Goal: Information Seeking & Learning: Learn about a topic

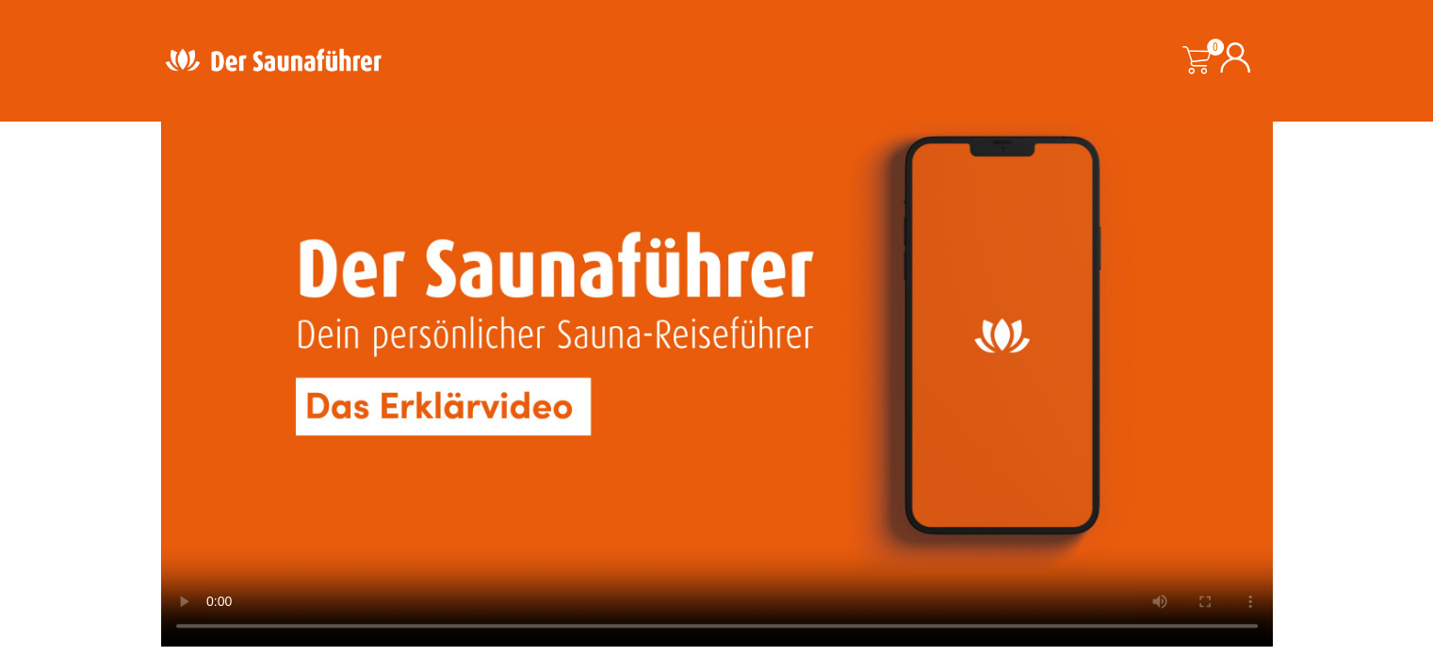
scroll to position [1695, 0]
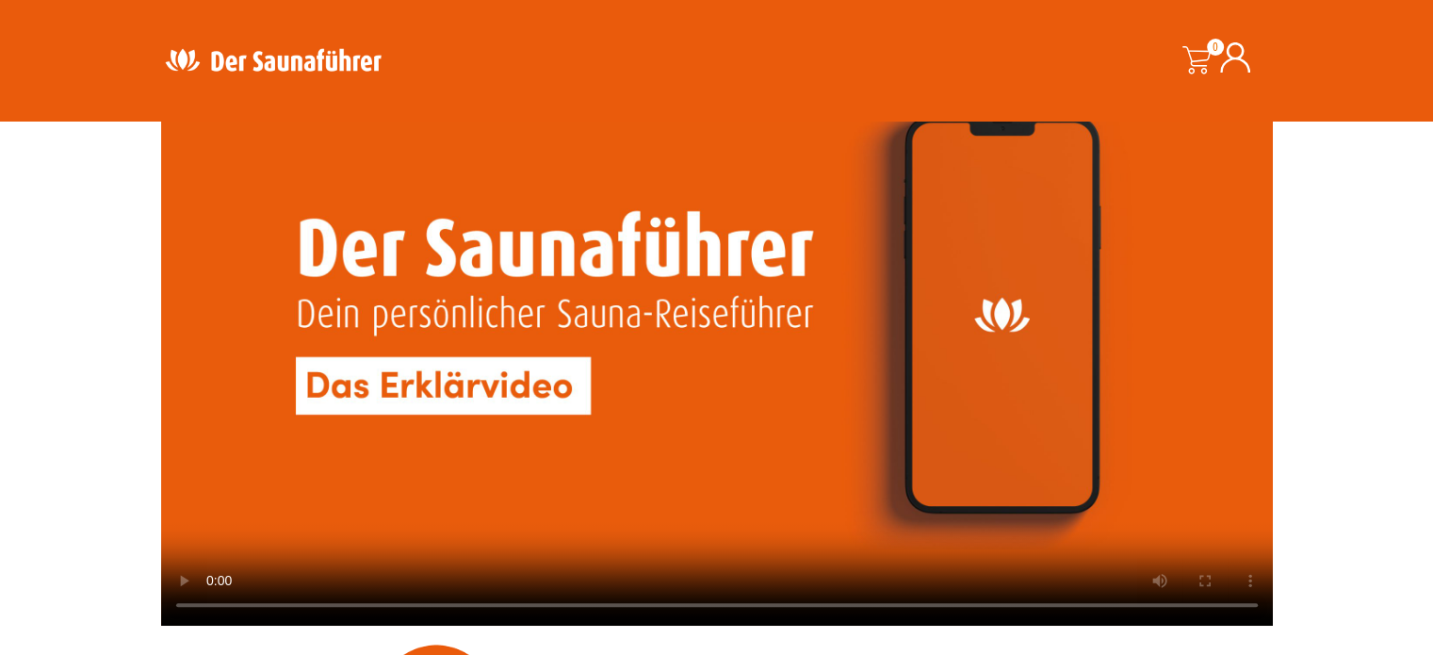
click at [462, 391] on video at bounding box center [716, 312] width 1111 height 625
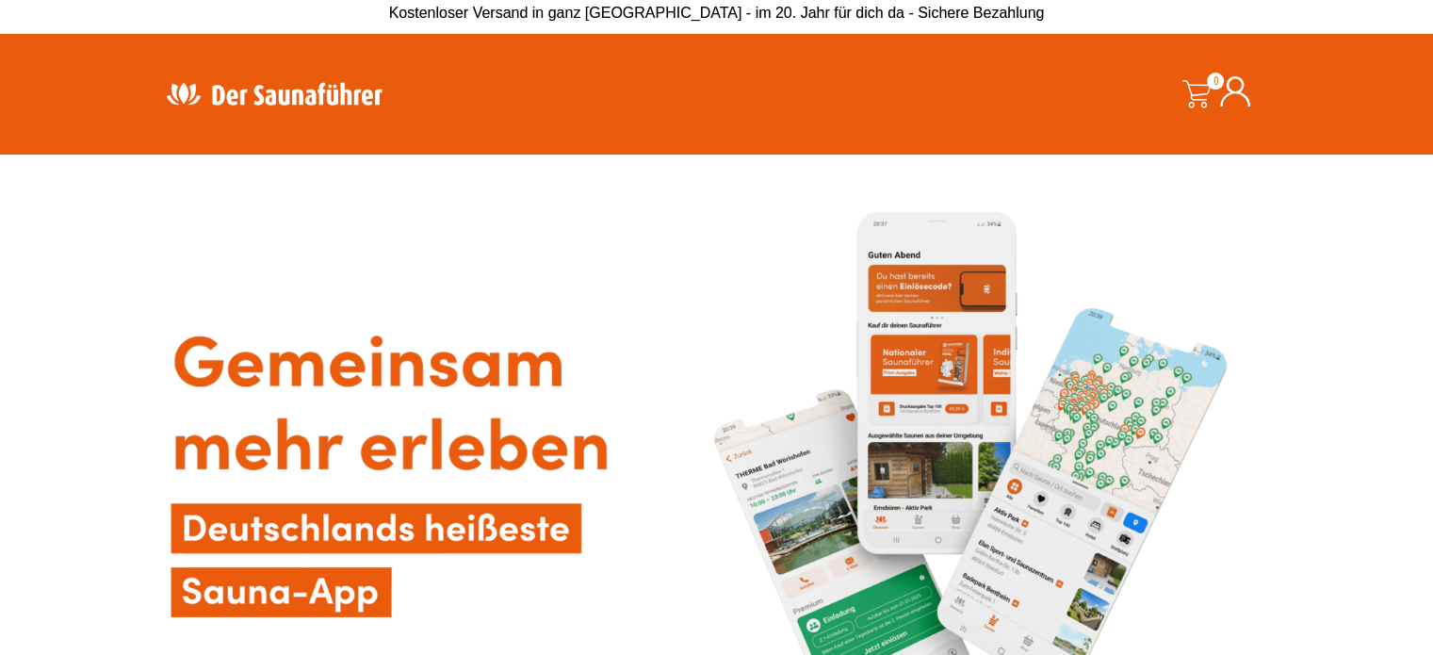
scroll to position [0, 0]
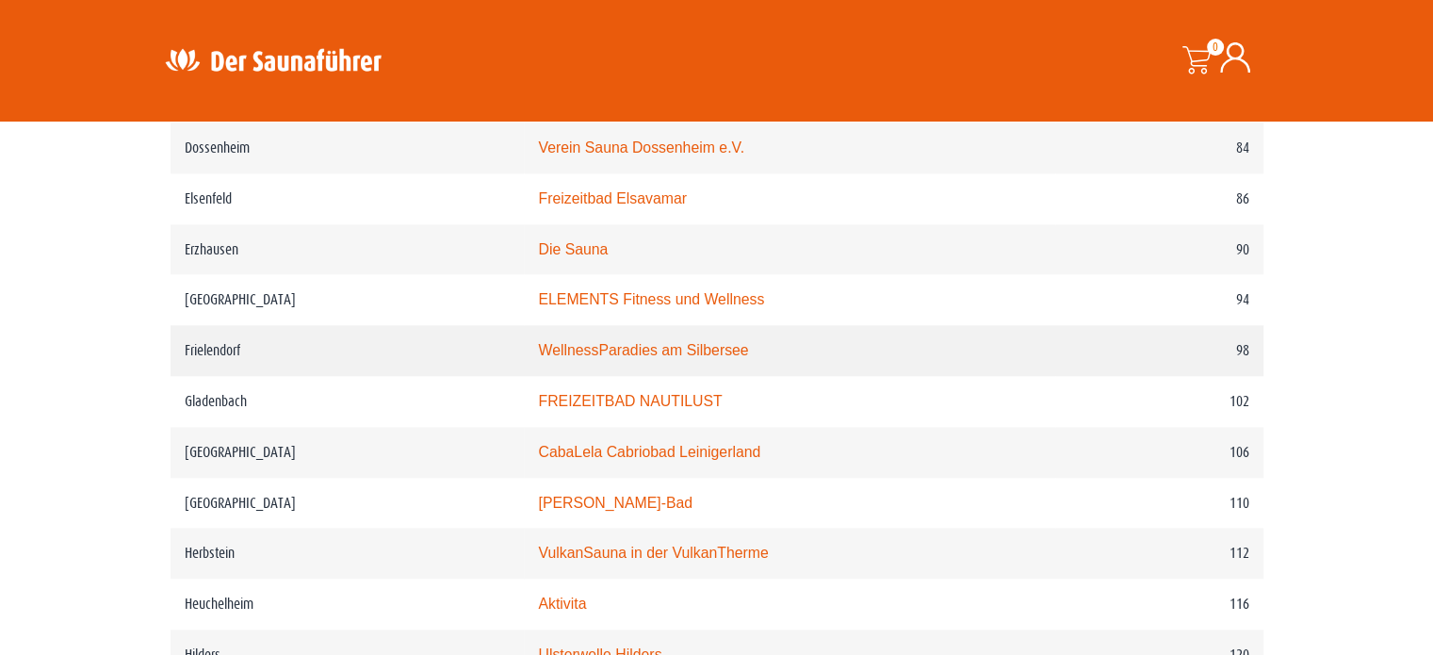
scroll to position [1884, 0]
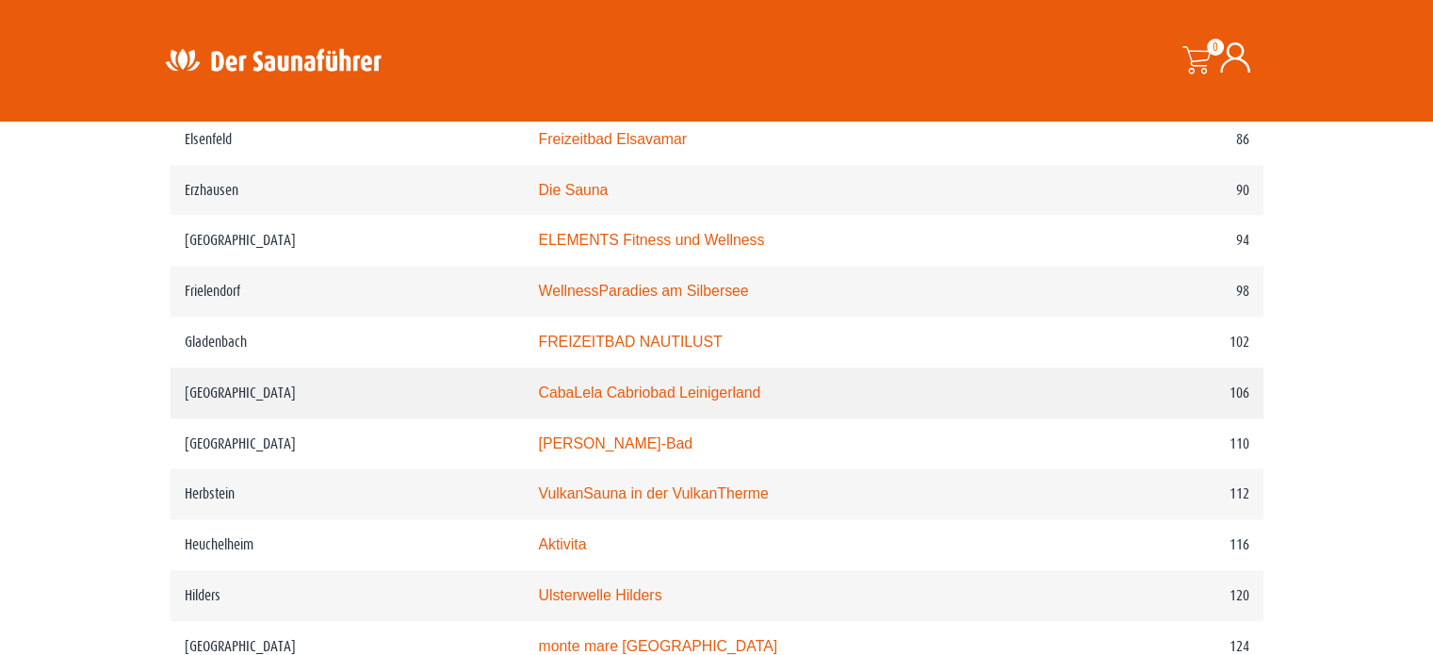
click at [712, 384] on link "CabaLela Cabriobad Leinigerland" at bounding box center [649, 392] width 222 height 16
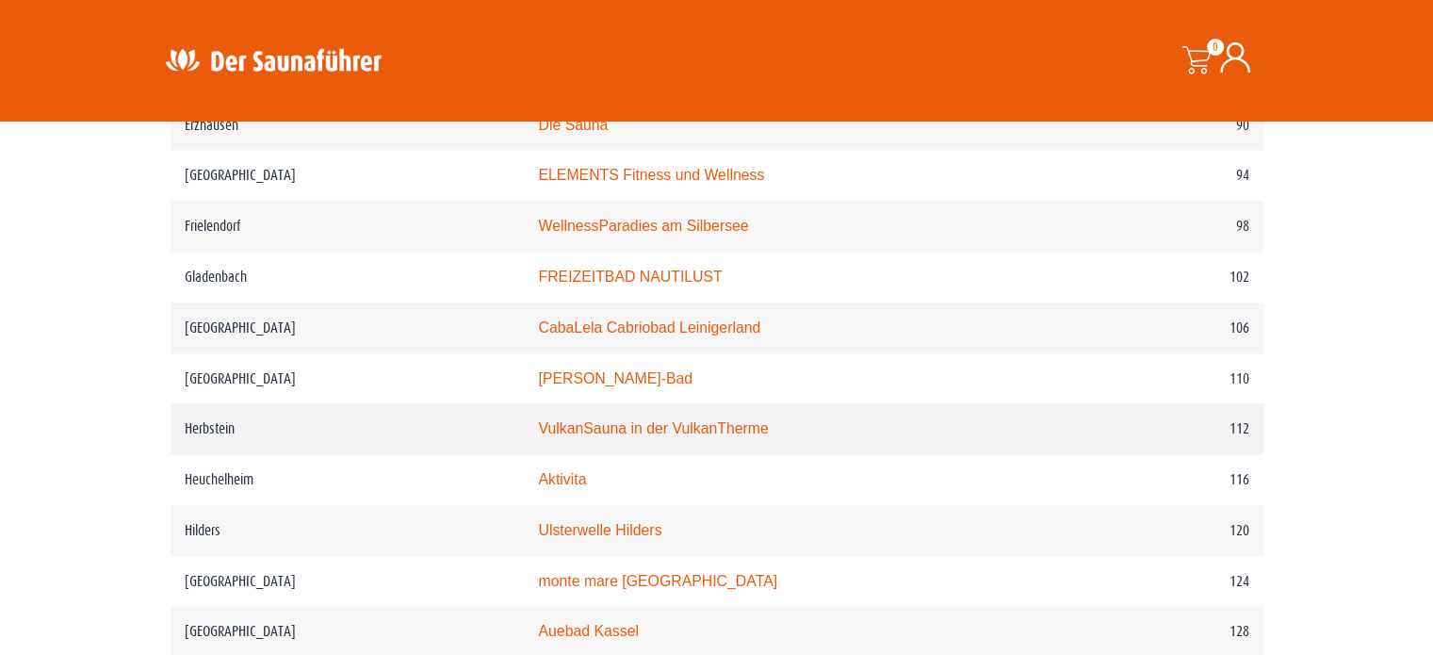
scroll to position [1978, 0]
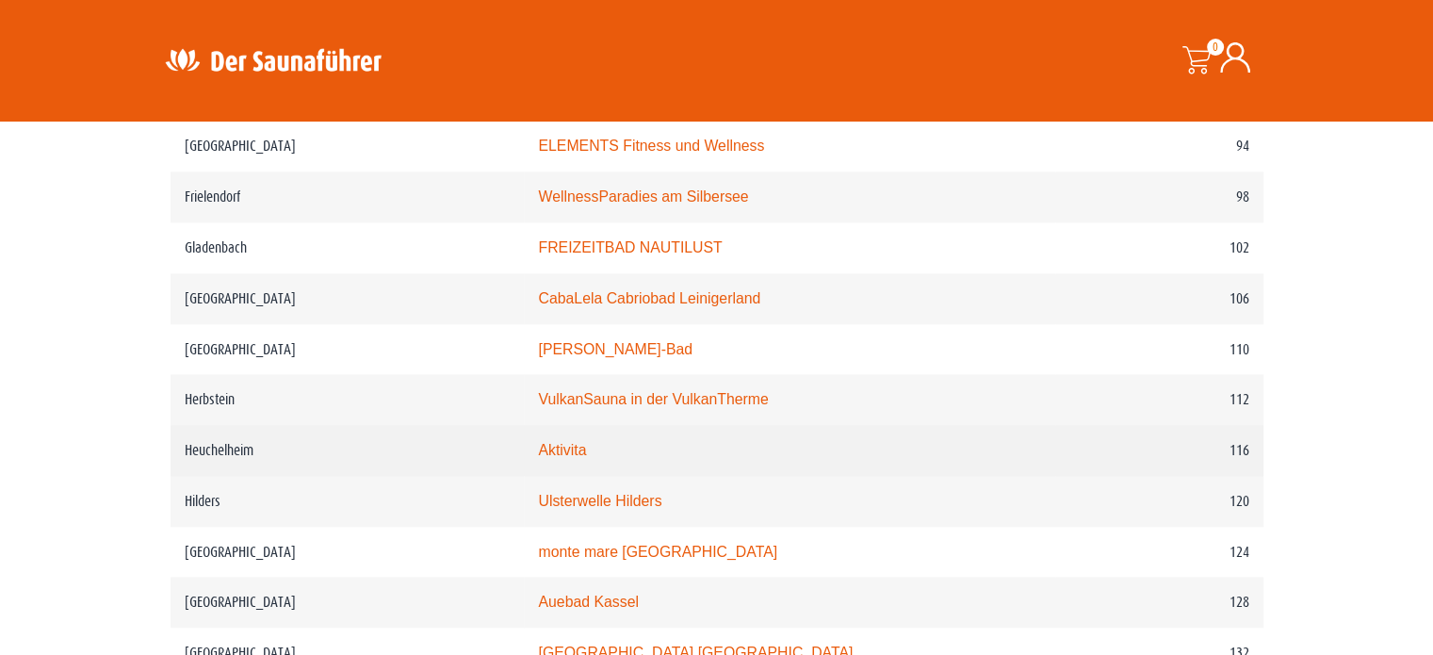
click at [583, 442] on link "Aktivita" at bounding box center [562, 450] width 48 height 16
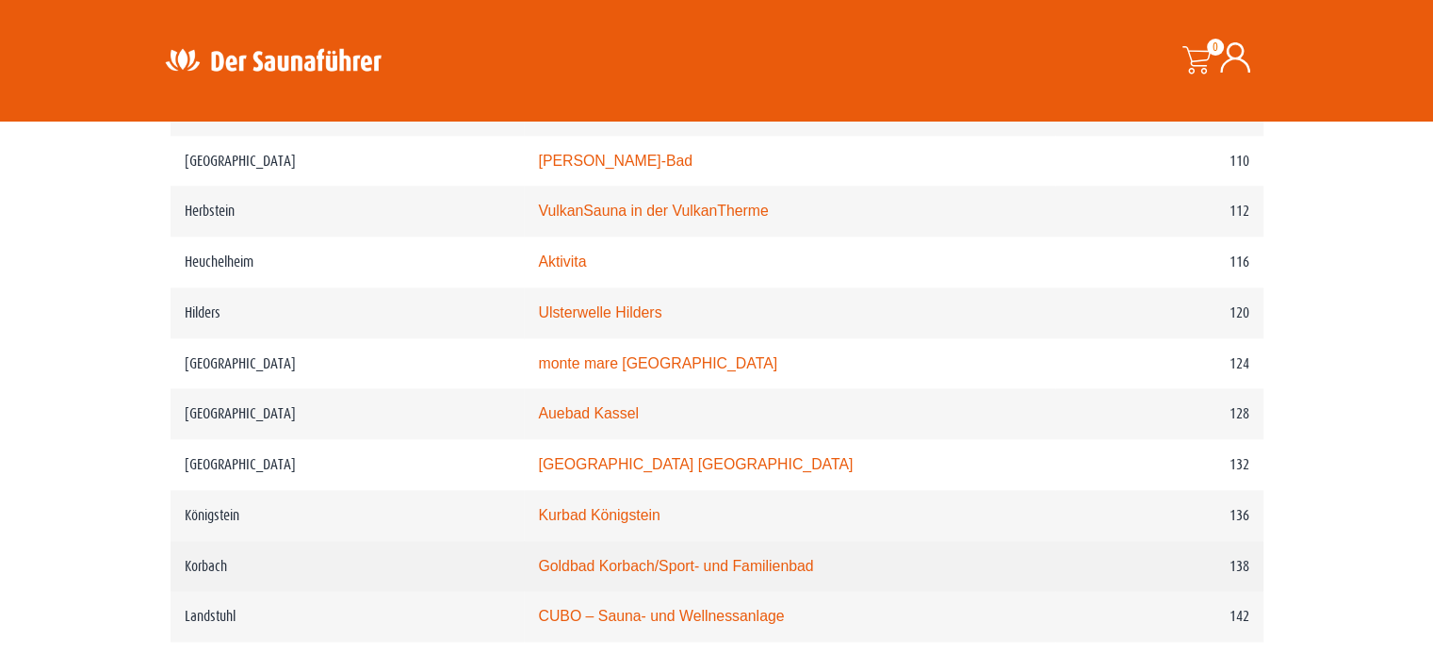
scroll to position [2261, 0]
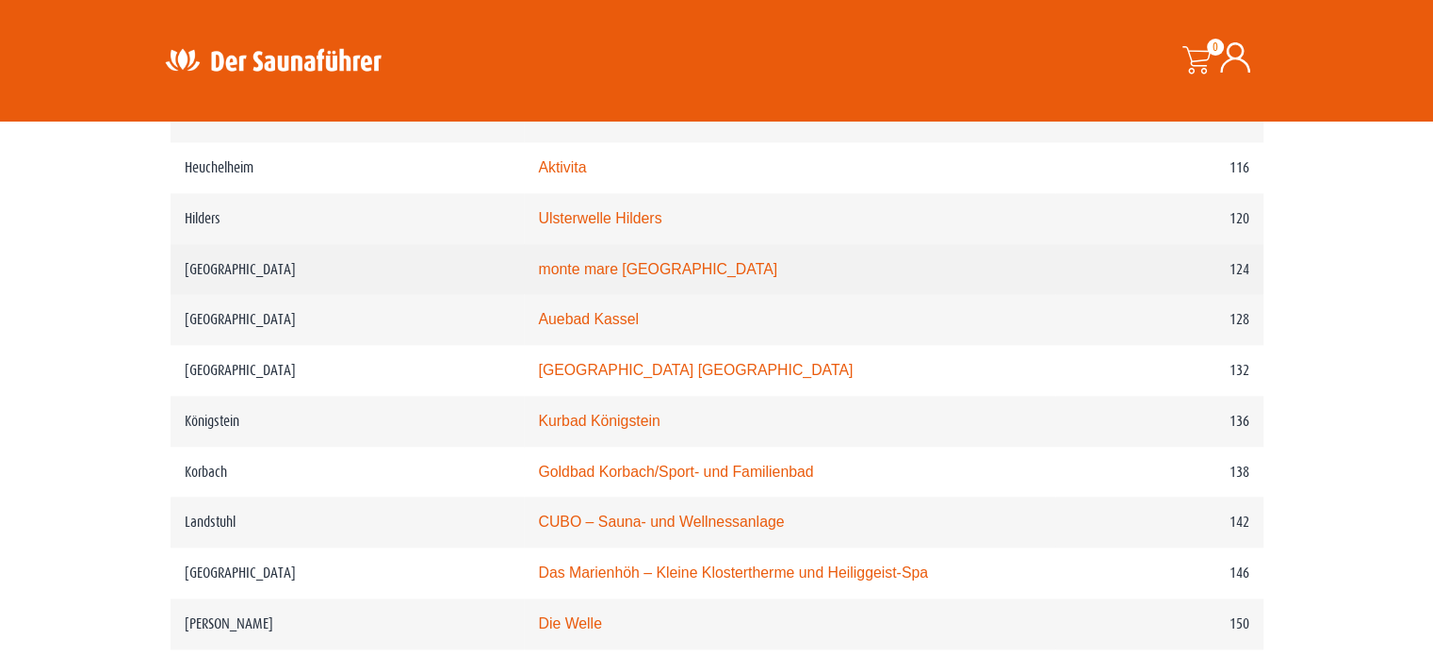
click at [603, 261] on link "monte mare Kaiserslautern" at bounding box center [657, 269] width 239 height 16
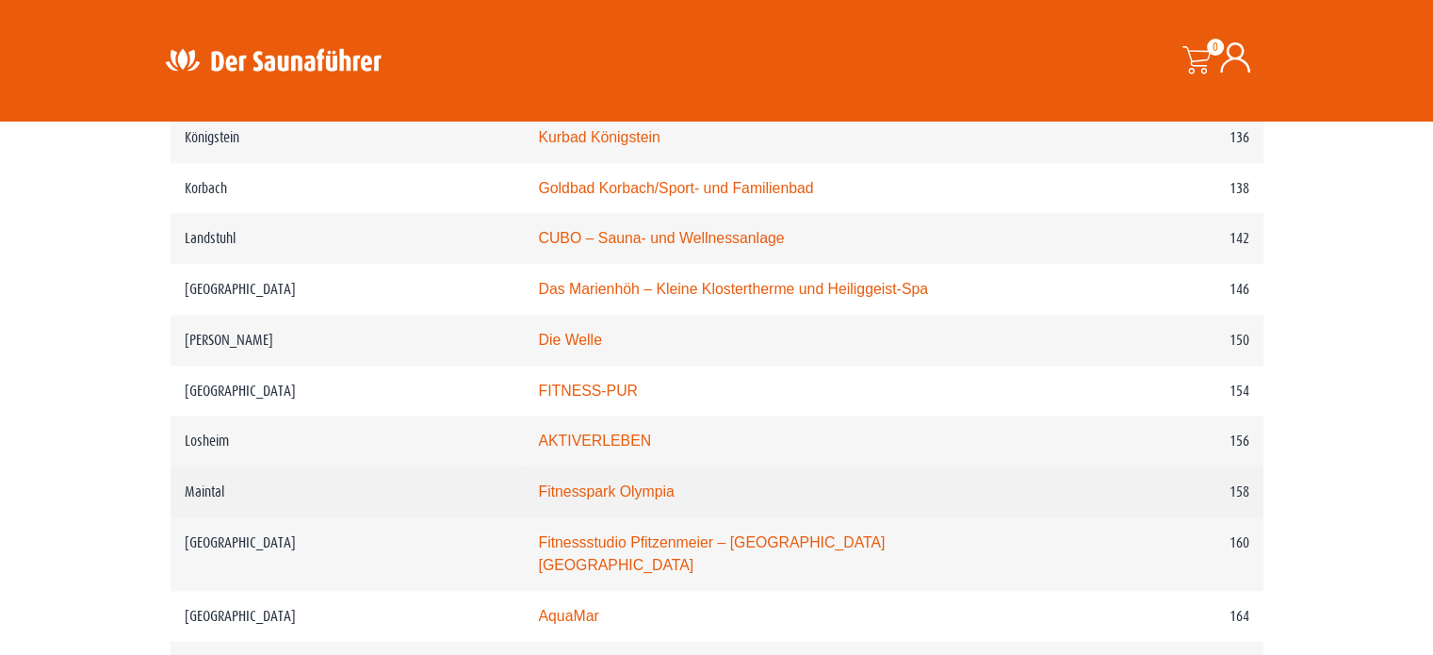
scroll to position [2637, 0]
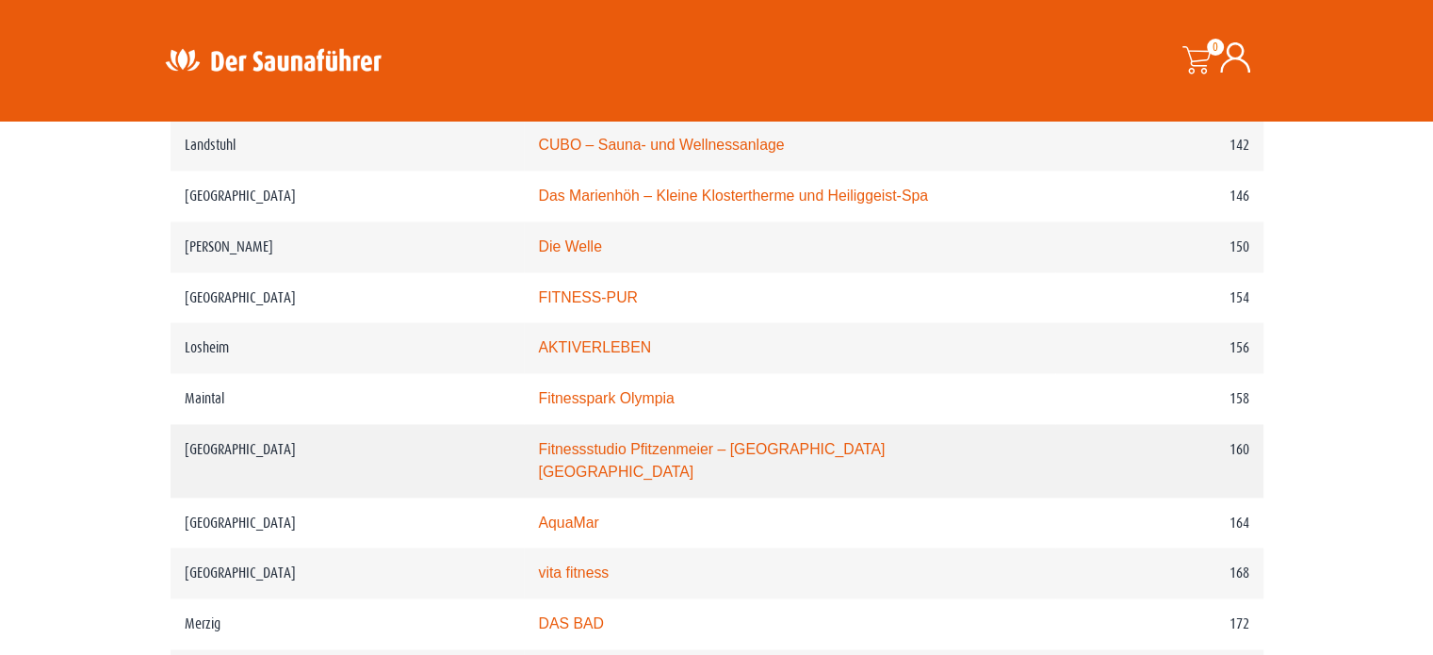
click at [609, 441] on link "Fitnessstudio Pfitzenmeier – Premium Resort Mannheim Airport" at bounding box center [711, 460] width 347 height 39
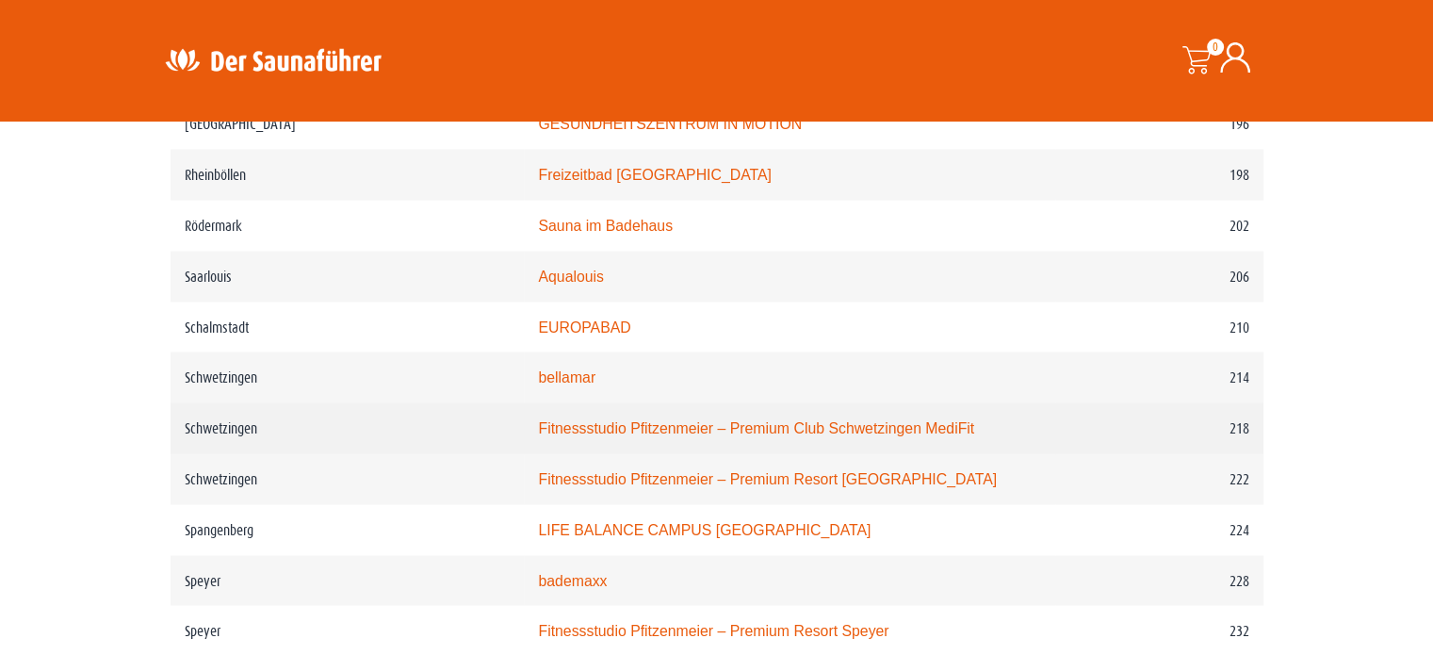
scroll to position [3485, 0]
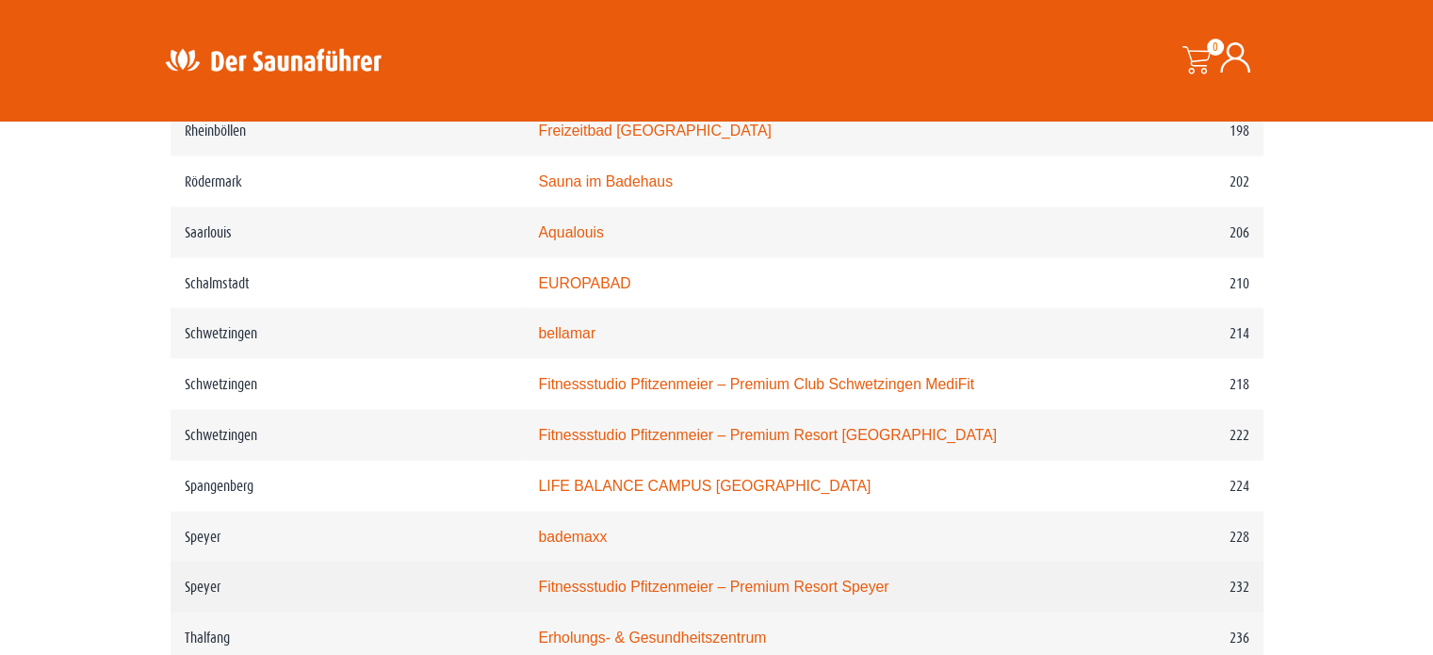
click at [592, 577] on link "Fitnessstudio Pfitzenmeier – Premium Resort Speyer" at bounding box center [713, 585] width 350 height 16
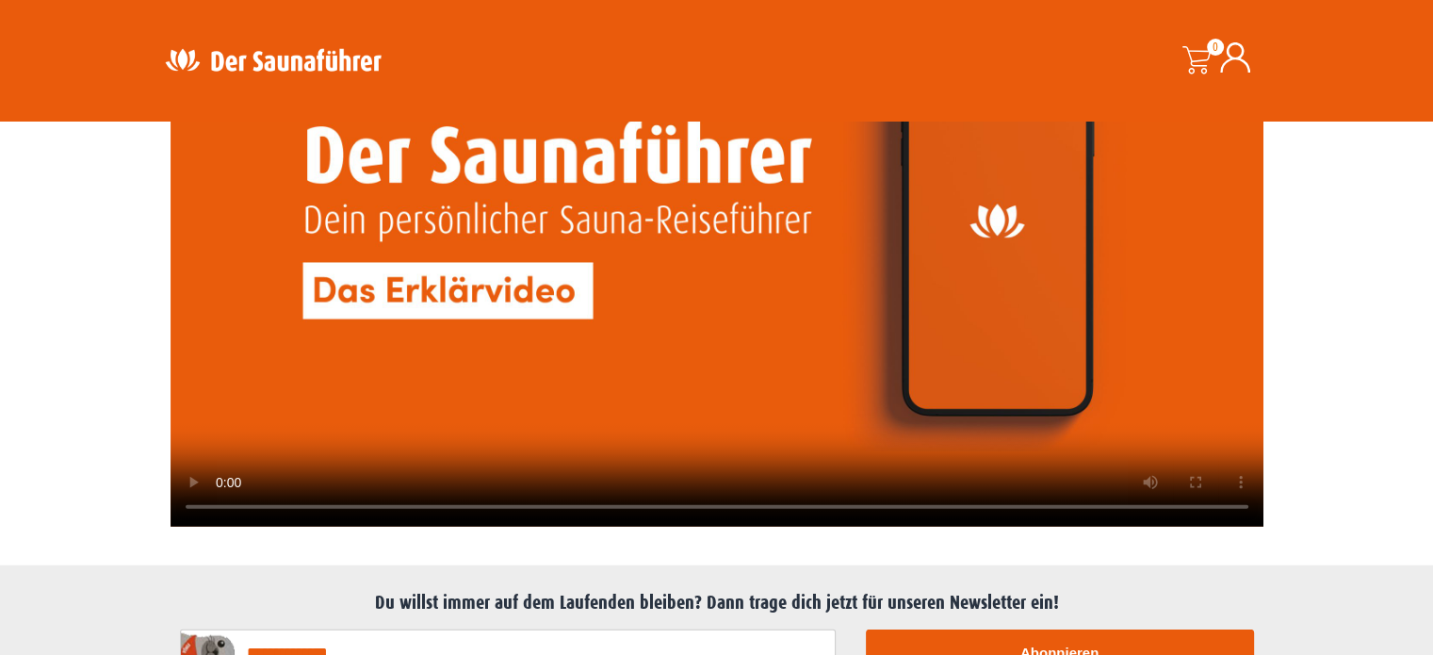
scroll to position [3862, 0]
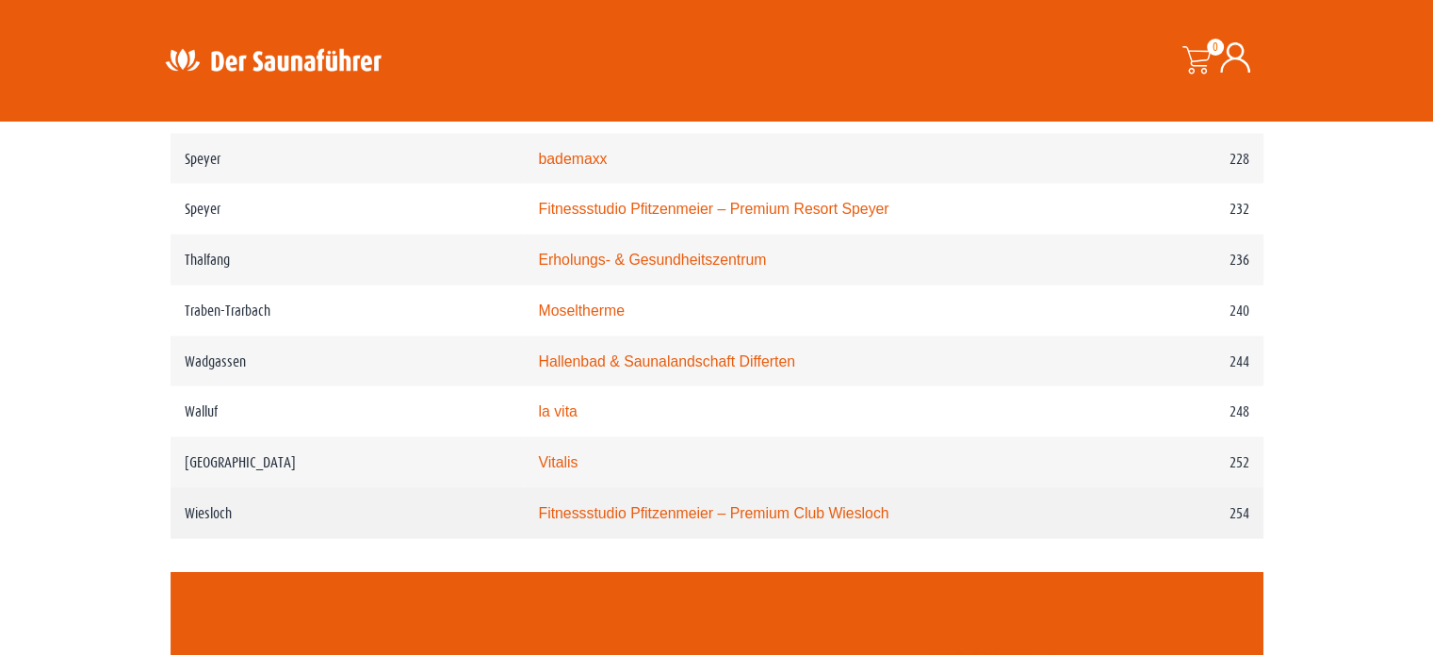
click at [615, 505] on link "Fitnessstudio Pfitzenmeier – Premium Club Wiesloch" at bounding box center [713, 513] width 350 height 16
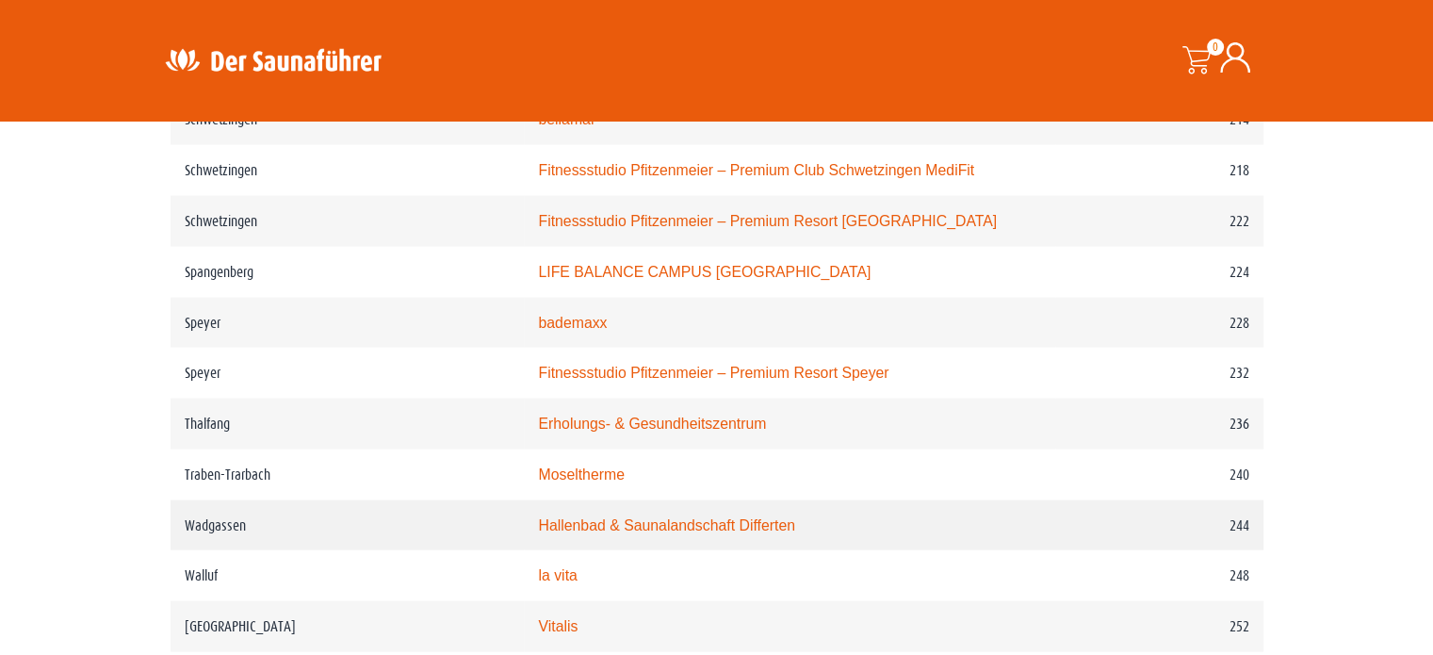
scroll to position [3673, 0]
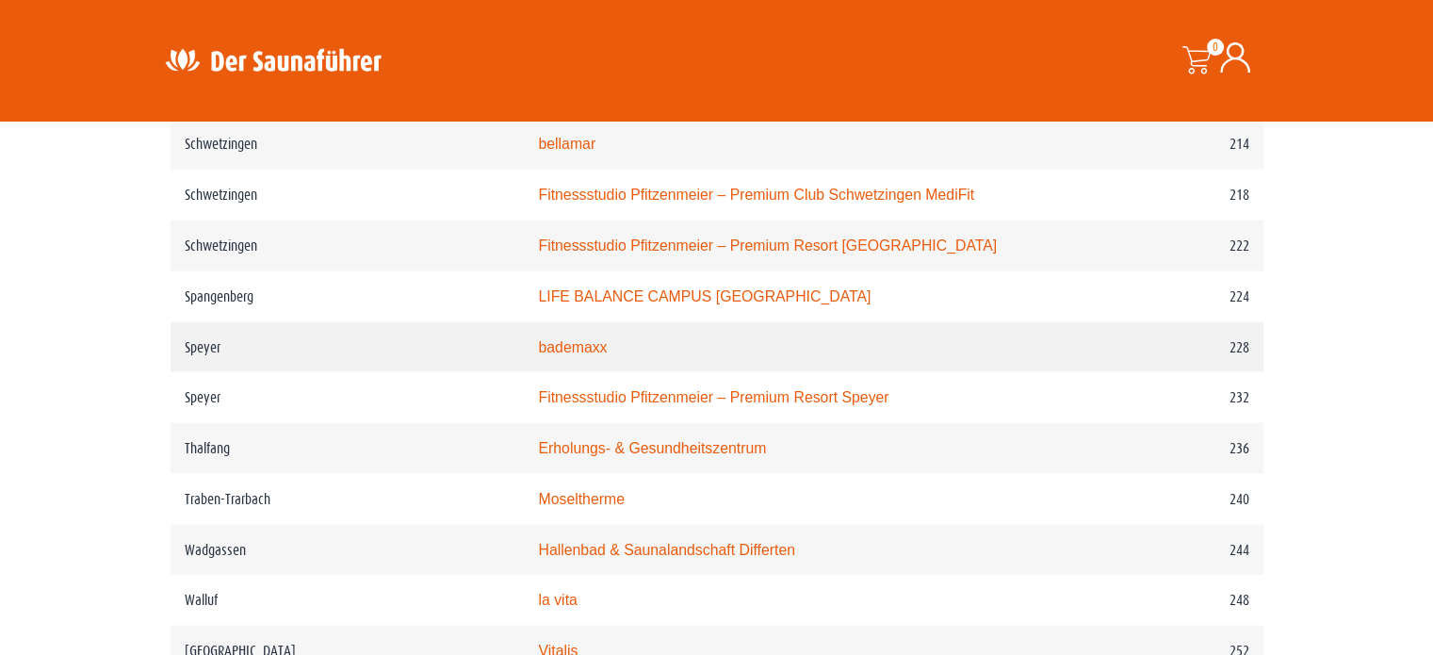
click at [585, 339] on link "bademaxx" at bounding box center [572, 347] width 69 height 16
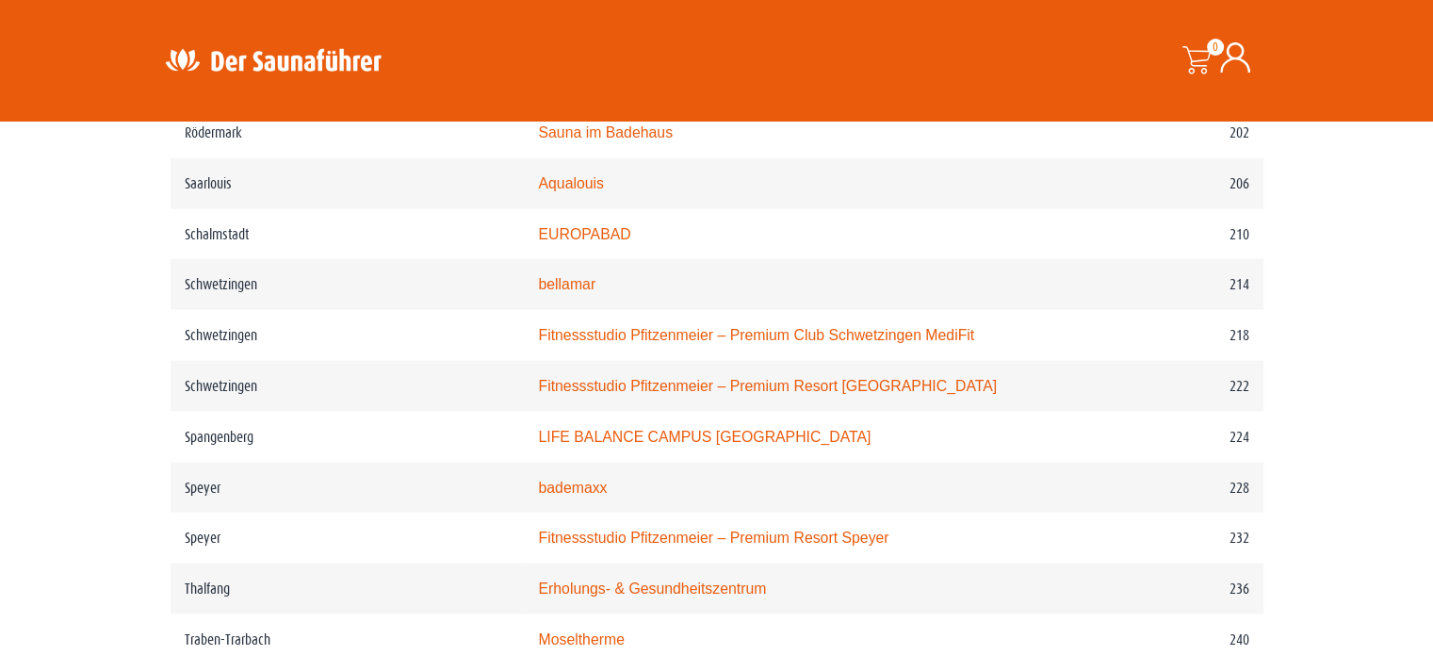
scroll to position [3485, 0]
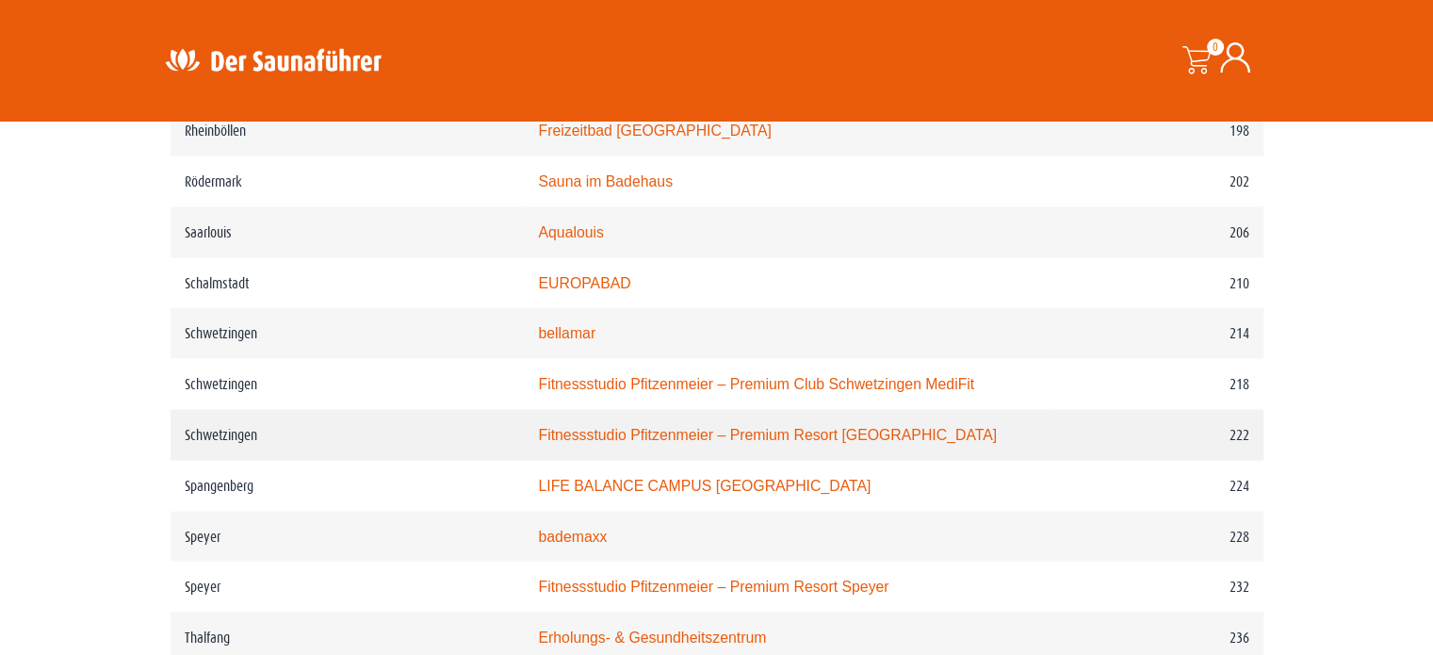
click at [603, 426] on link "Fitnessstudio Pfitzenmeier – Premium Resort [GEOGRAPHIC_DATA]" at bounding box center [767, 434] width 459 height 16
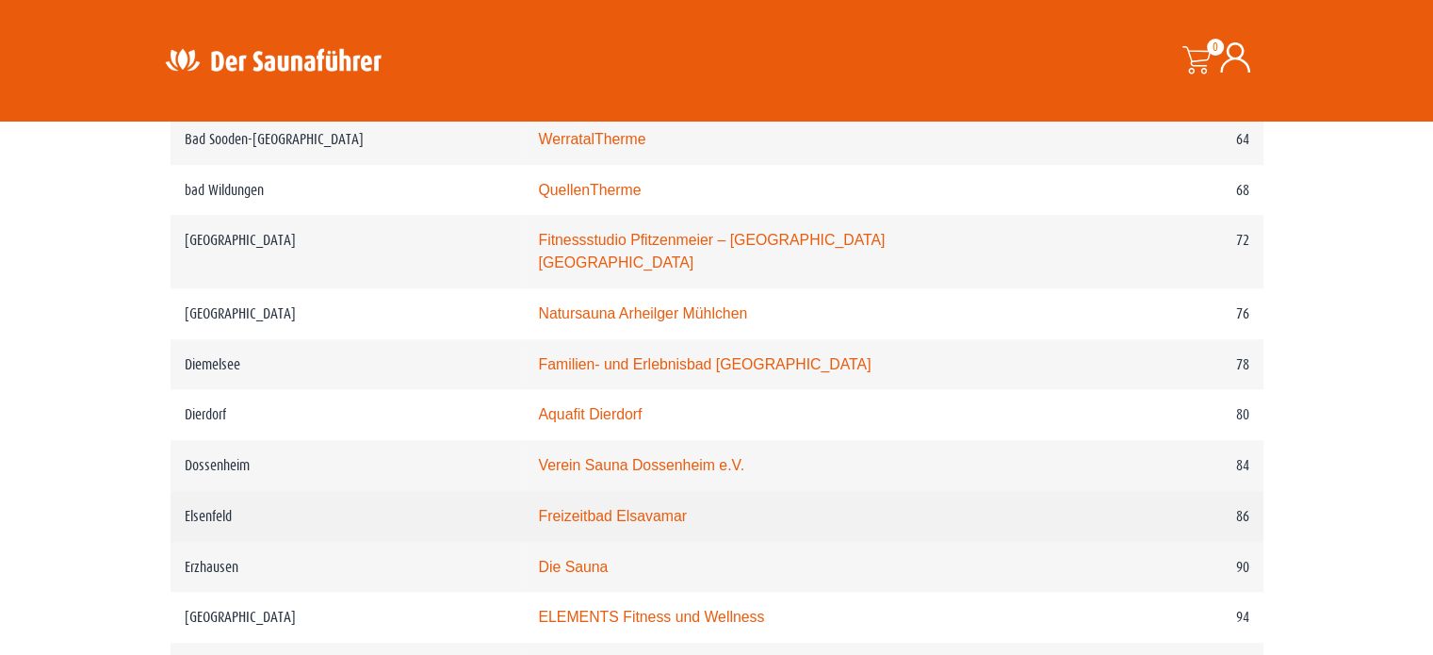
scroll to position [1601, 0]
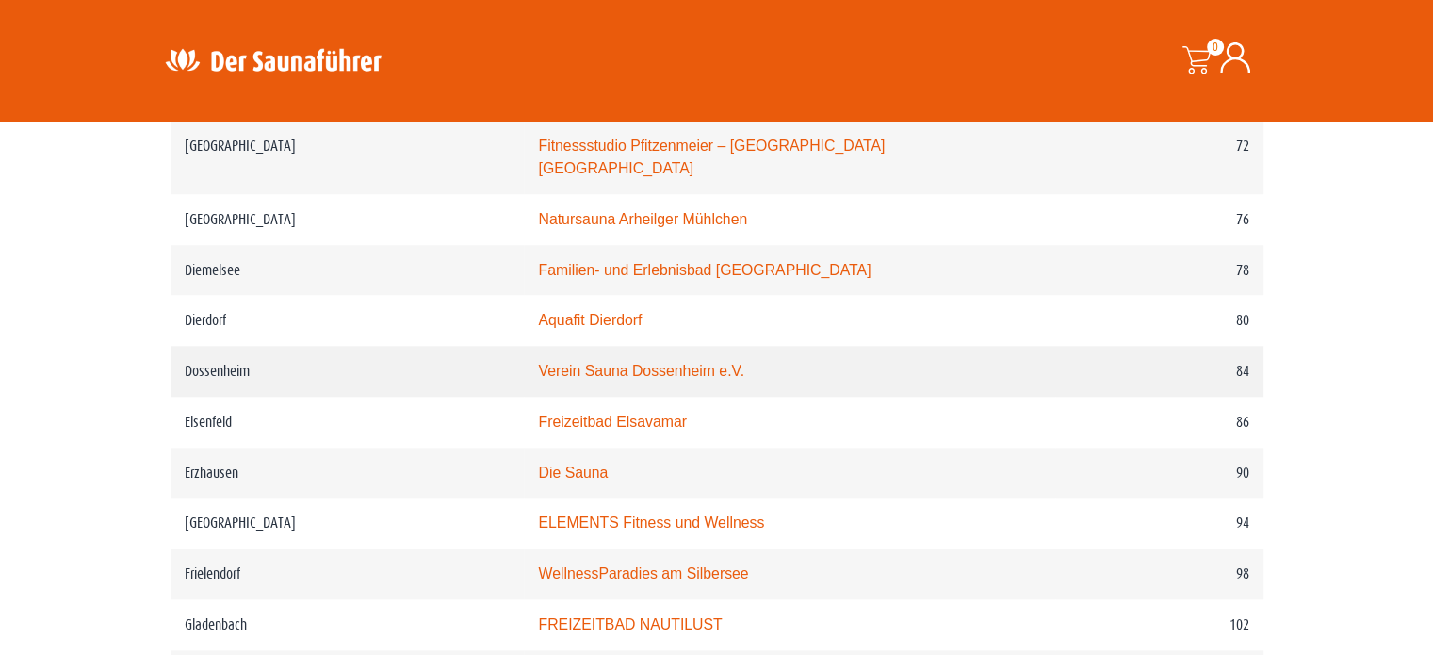
click at [663, 363] on link "Verein Sauna Dossenheim e.V." at bounding box center [641, 371] width 206 height 16
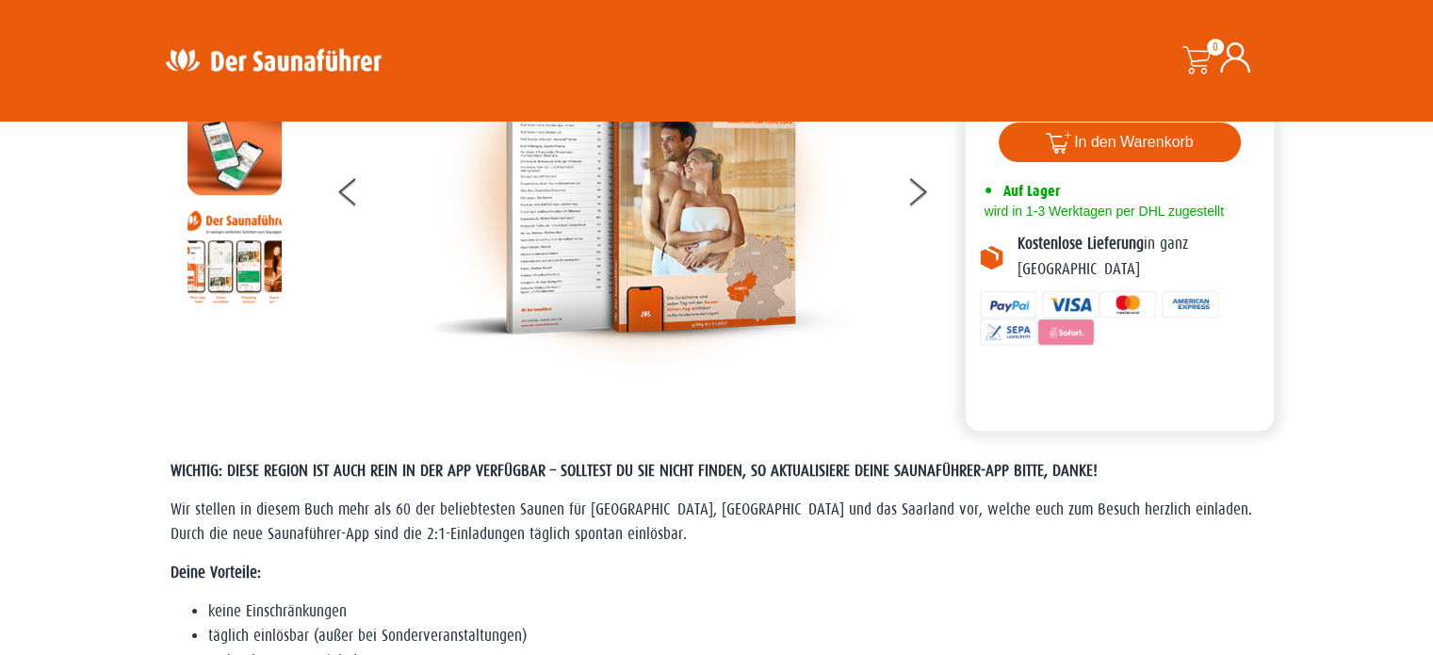
scroll to position [0, 0]
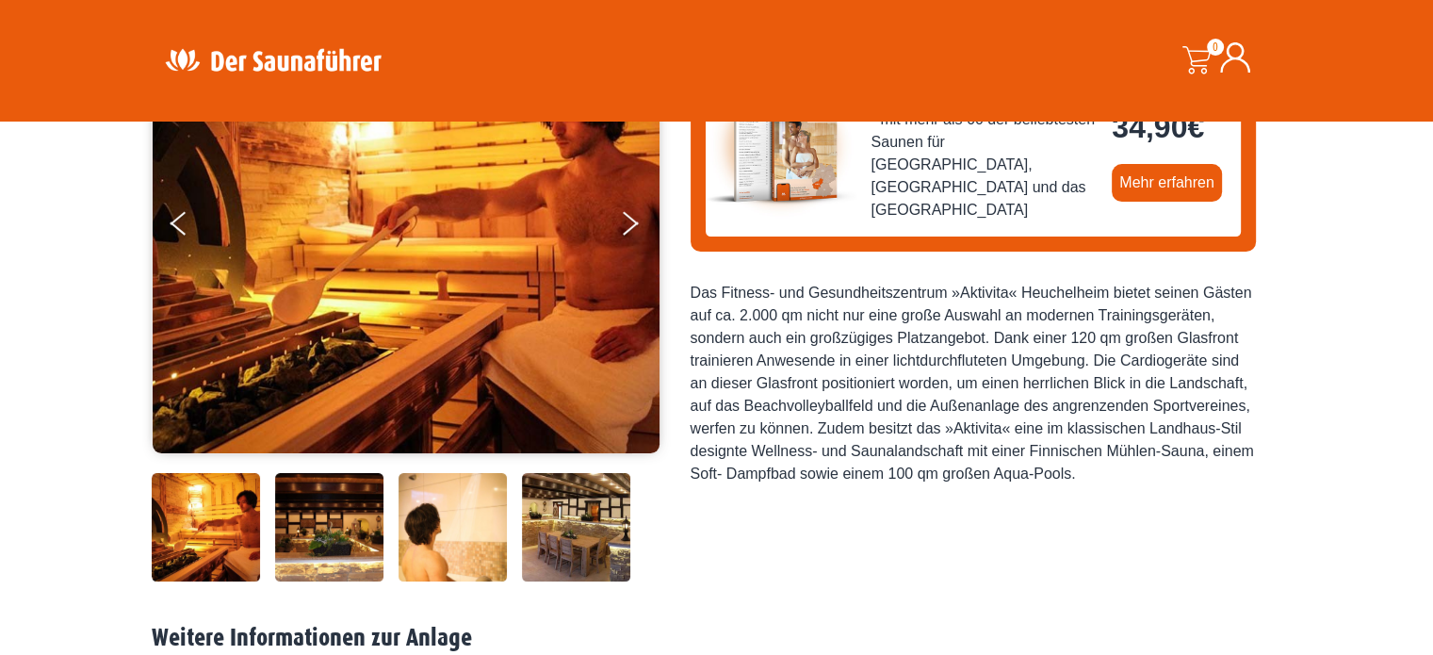
scroll to position [188, 0]
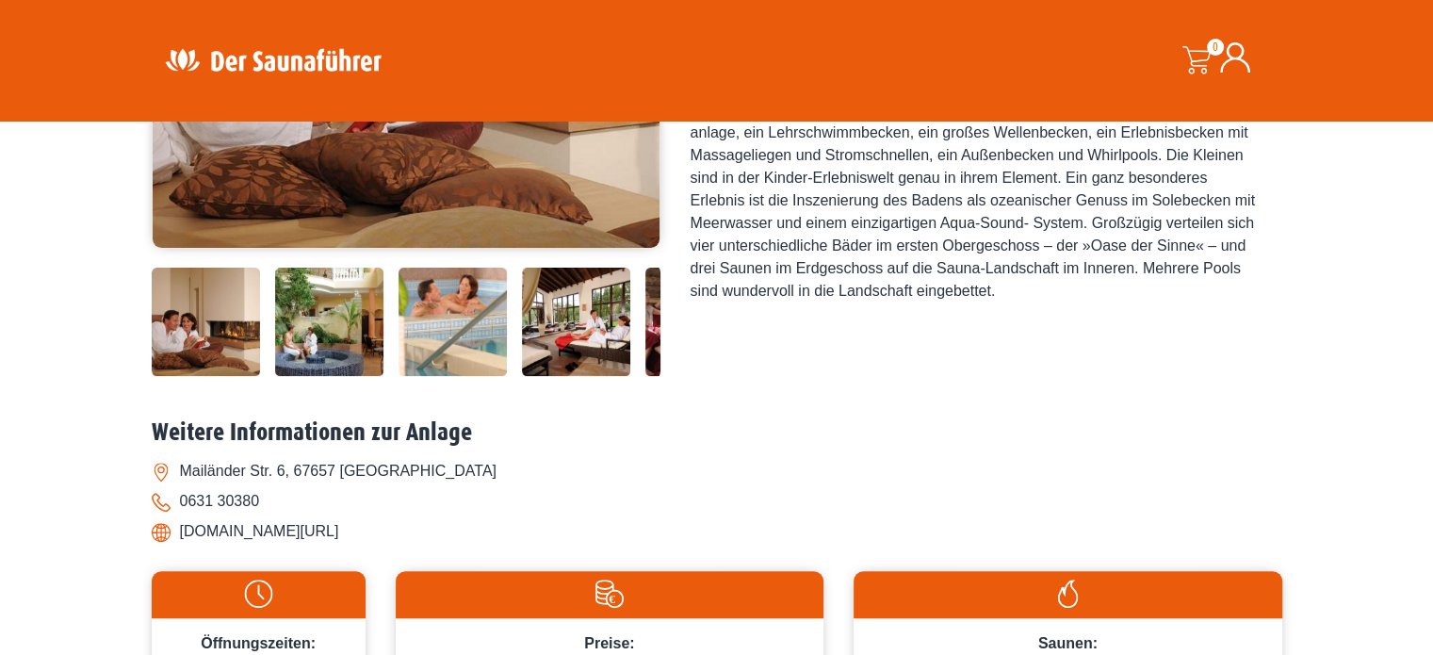
scroll to position [475, 0]
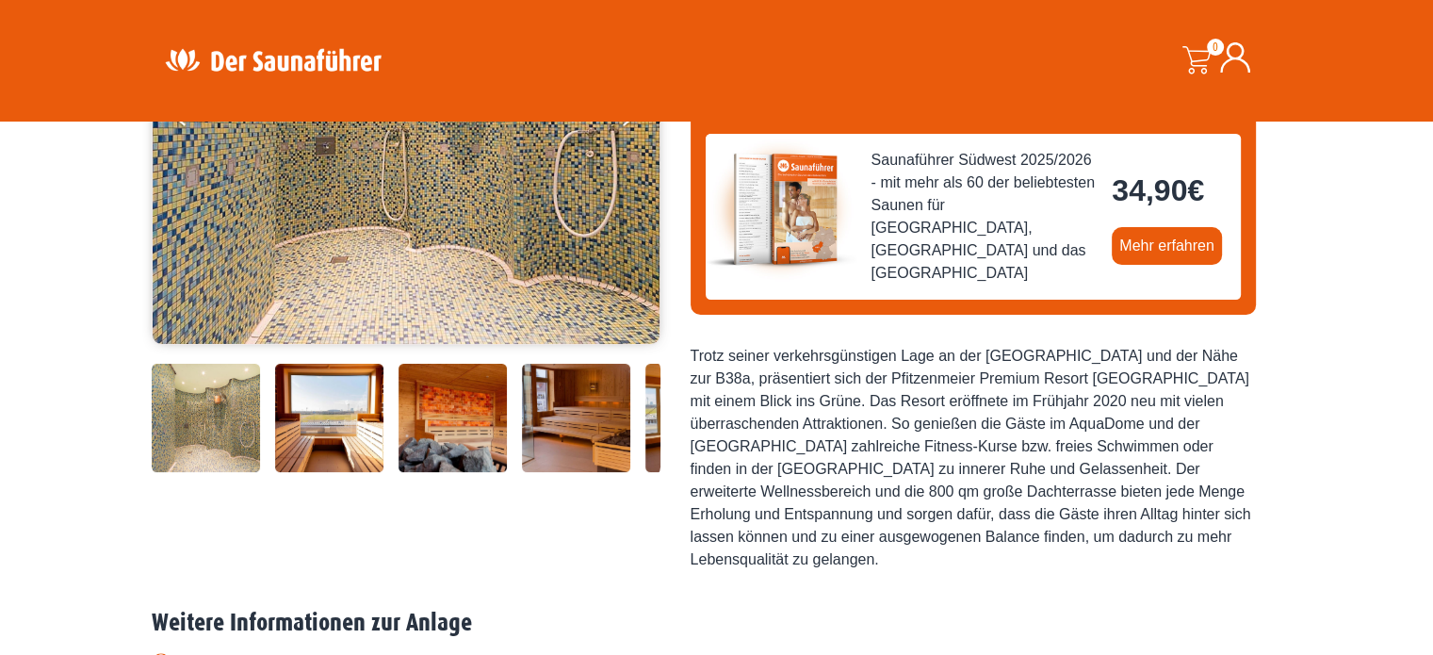
scroll to position [377, 0]
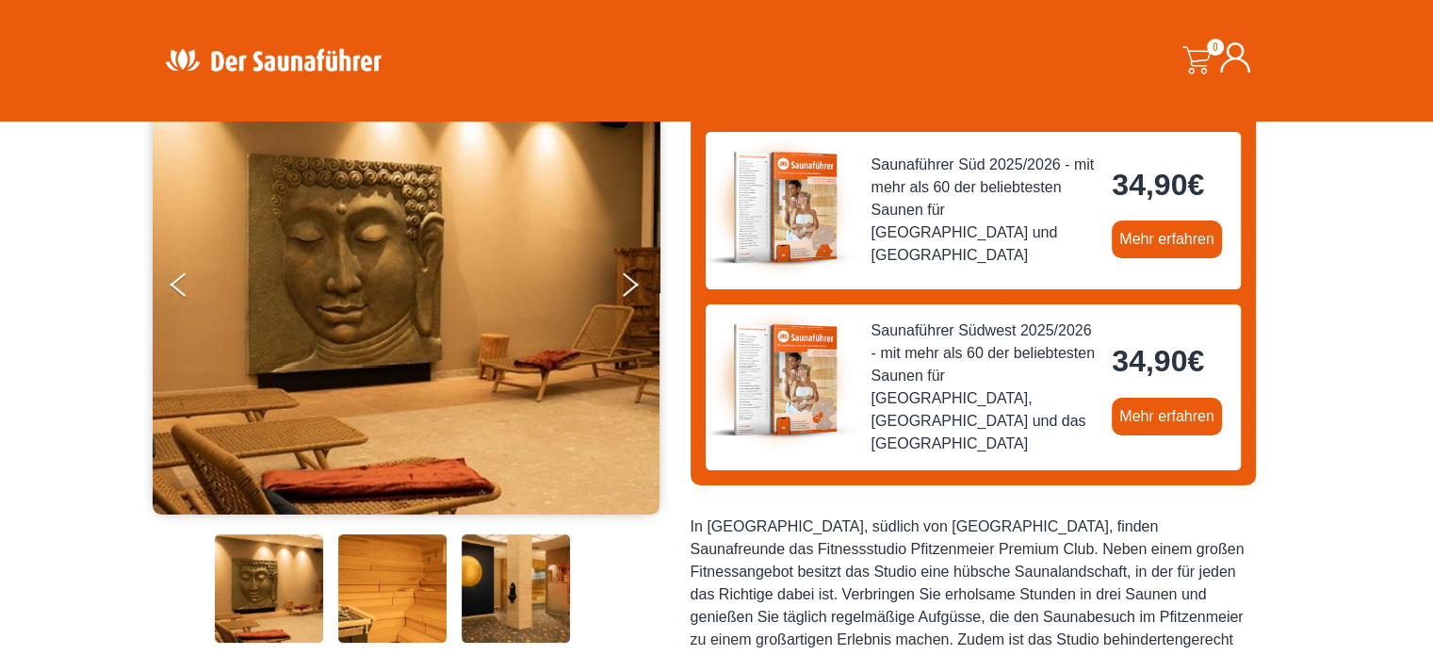
scroll to position [377, 0]
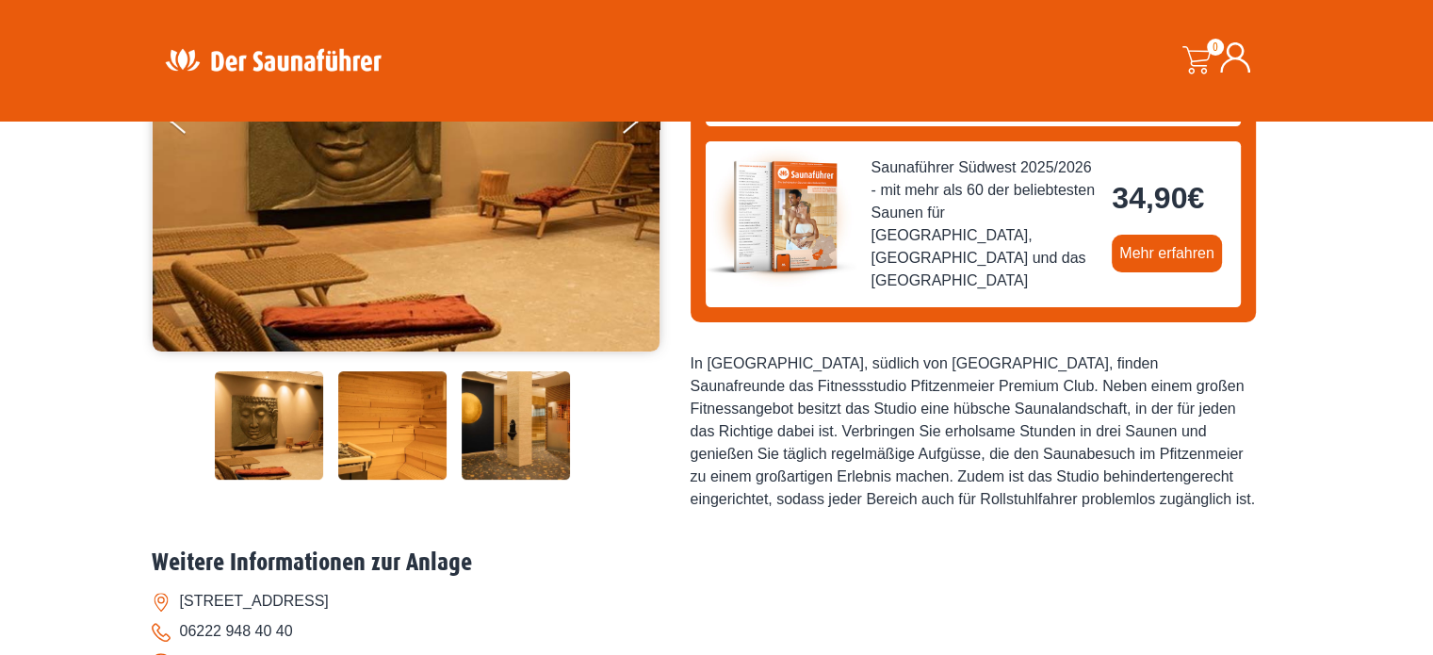
click at [514, 437] on img at bounding box center [516, 425] width 108 height 108
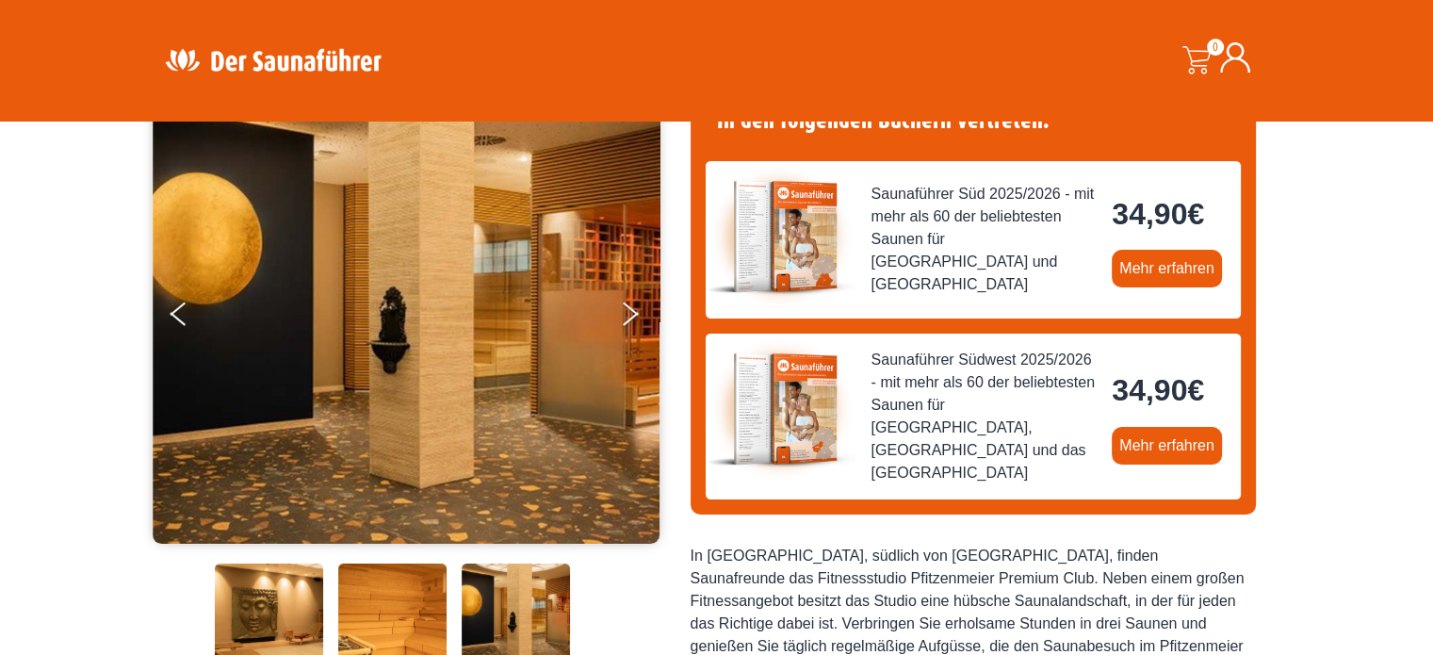
scroll to position [188, 0]
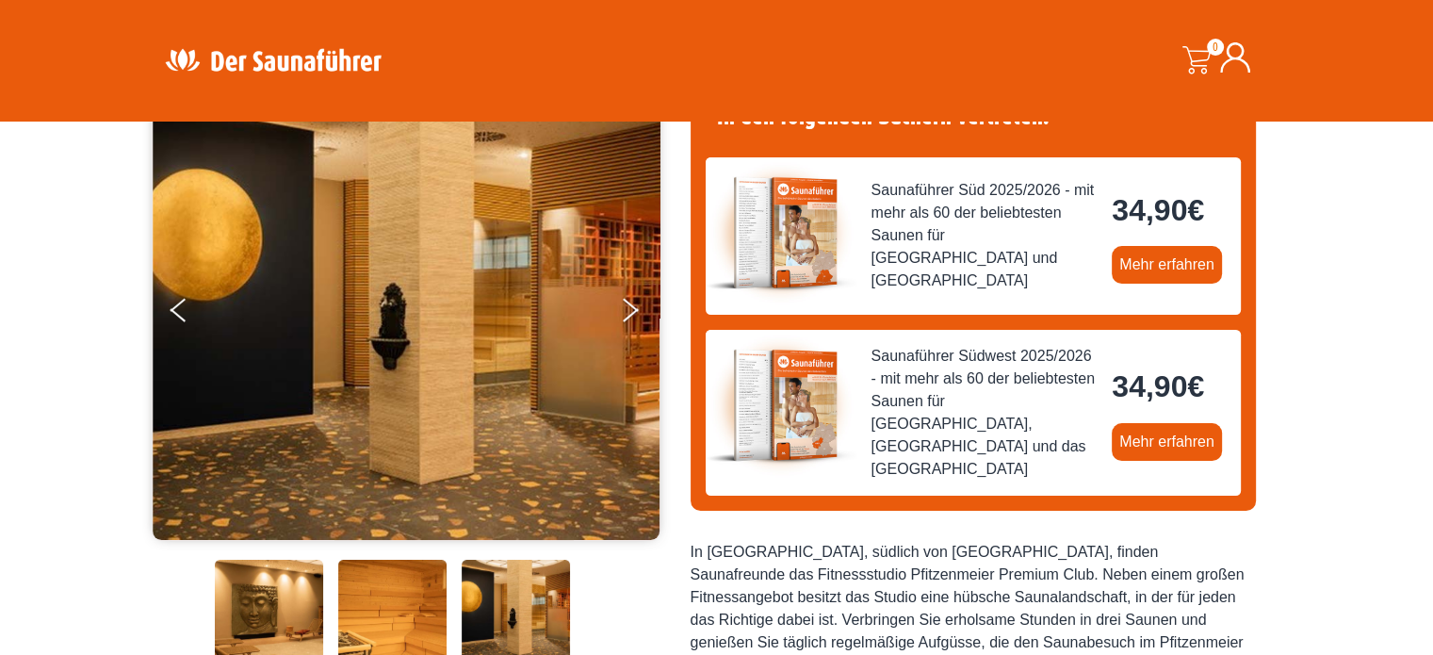
click at [380, 602] on img at bounding box center [392, 613] width 108 height 108
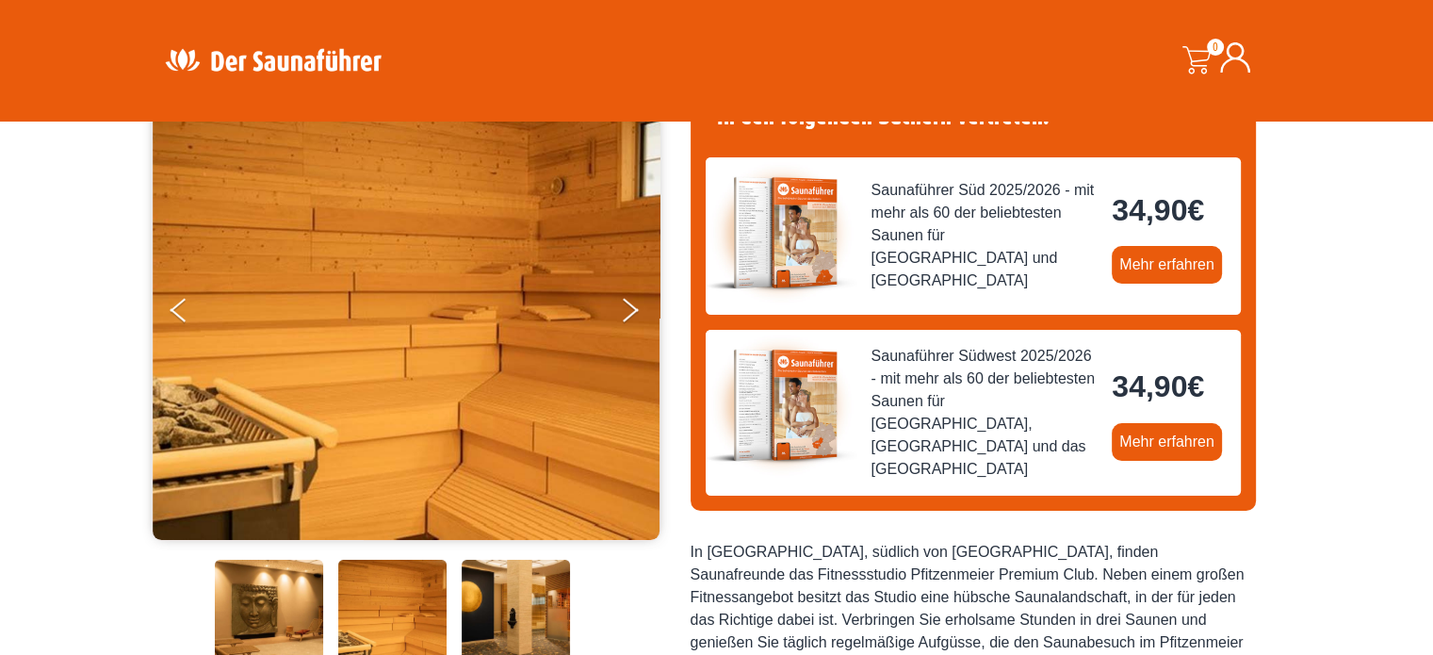
click at [257, 594] on img at bounding box center [269, 613] width 108 height 108
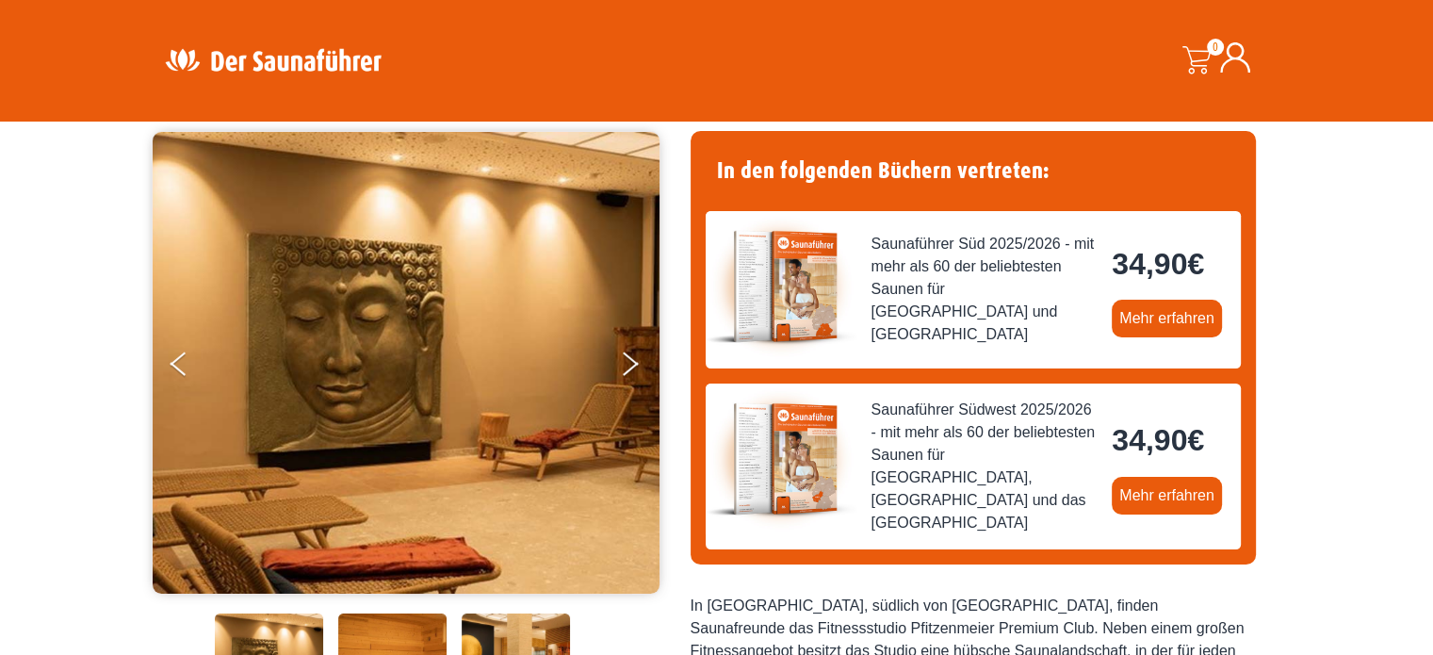
scroll to position [0, 0]
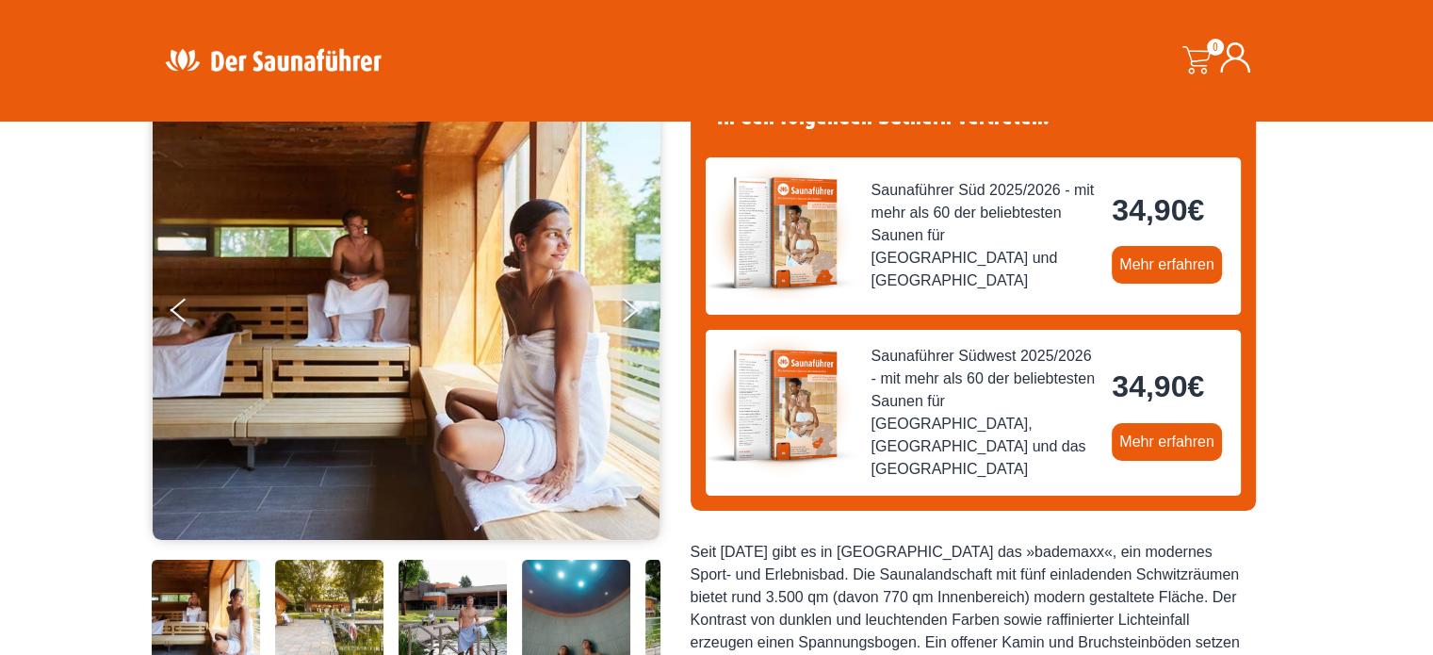
scroll to position [94, 0]
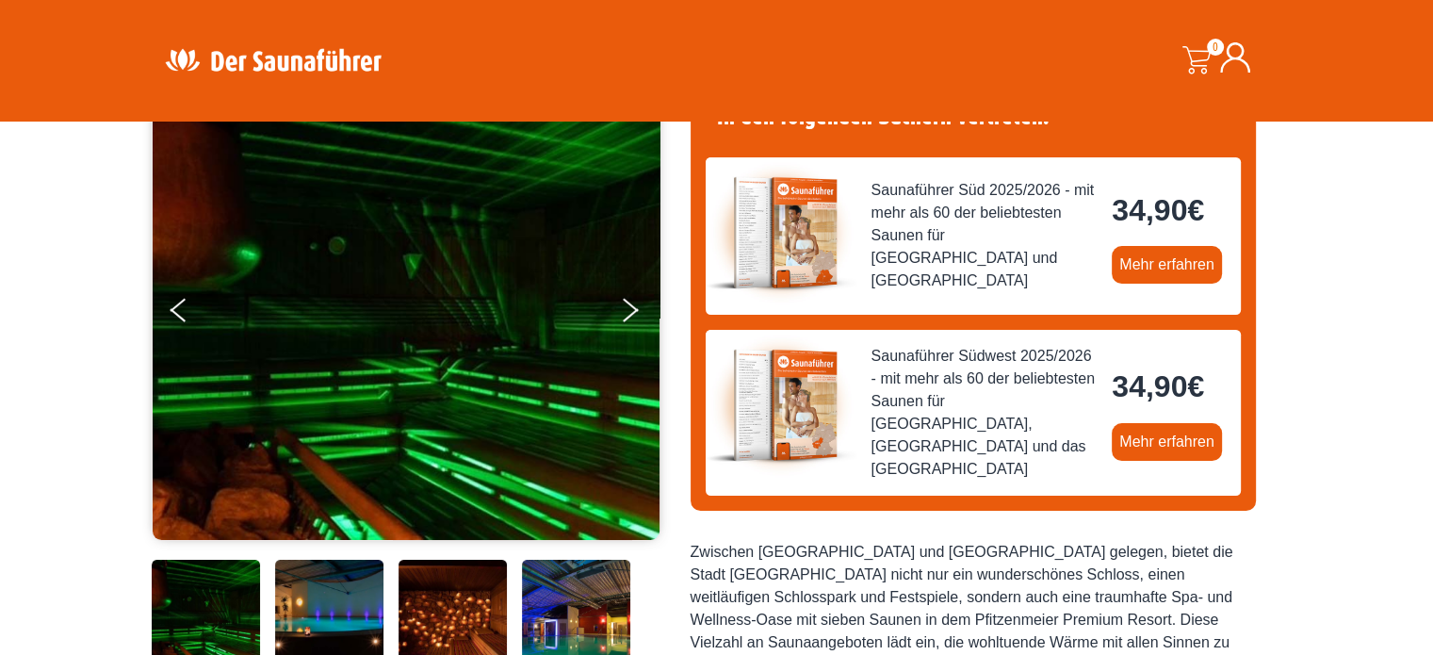
scroll to position [188, 0]
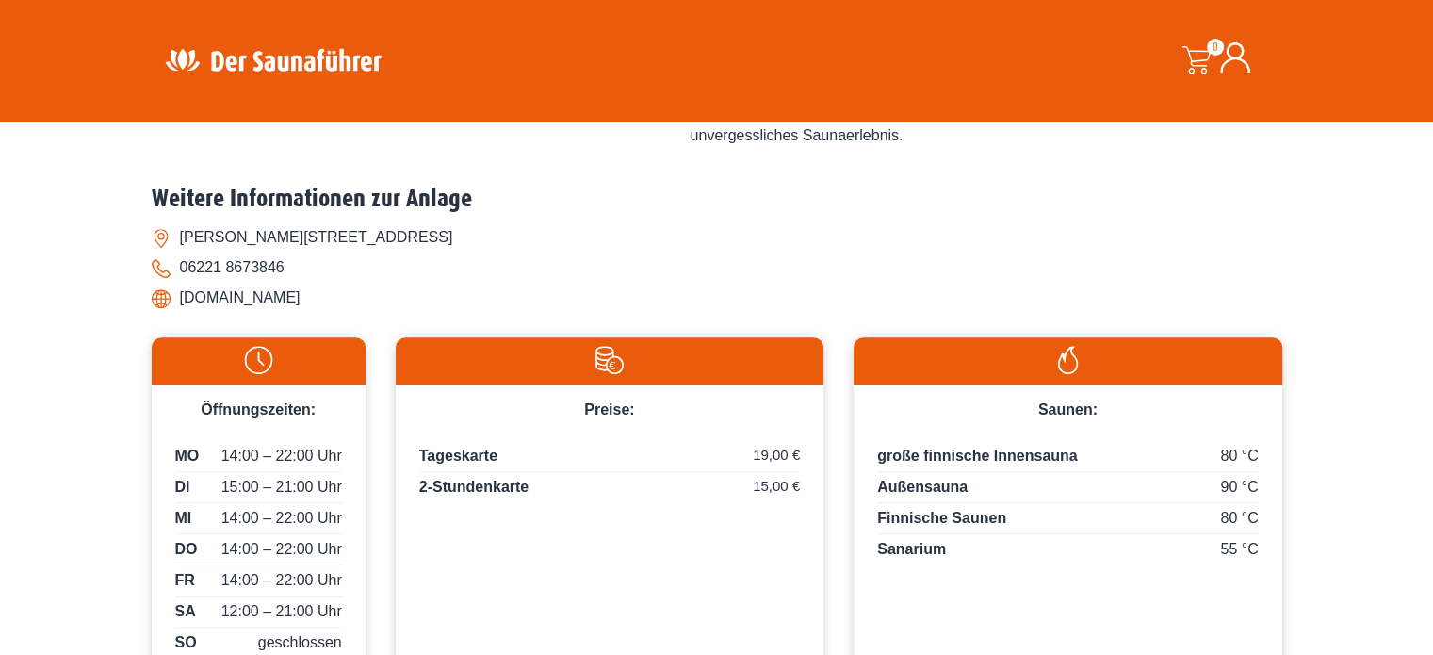
scroll to position [754, 0]
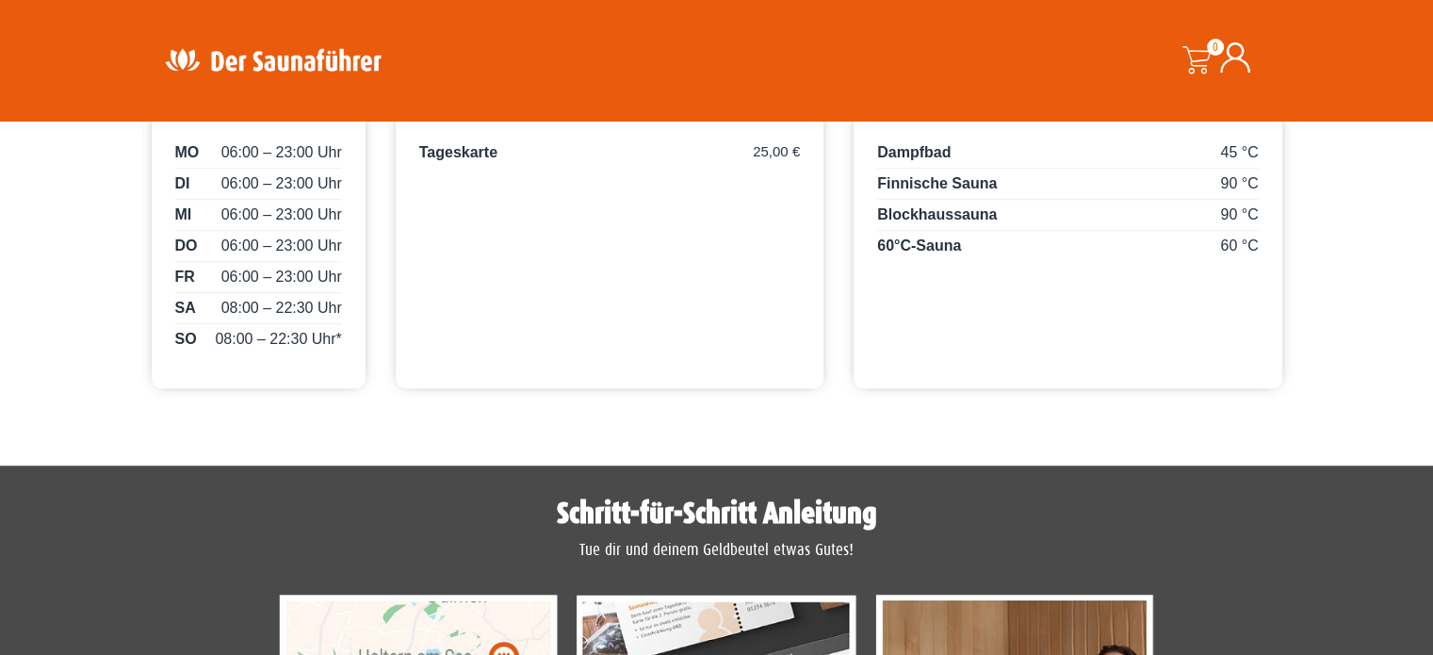
scroll to position [1224, 0]
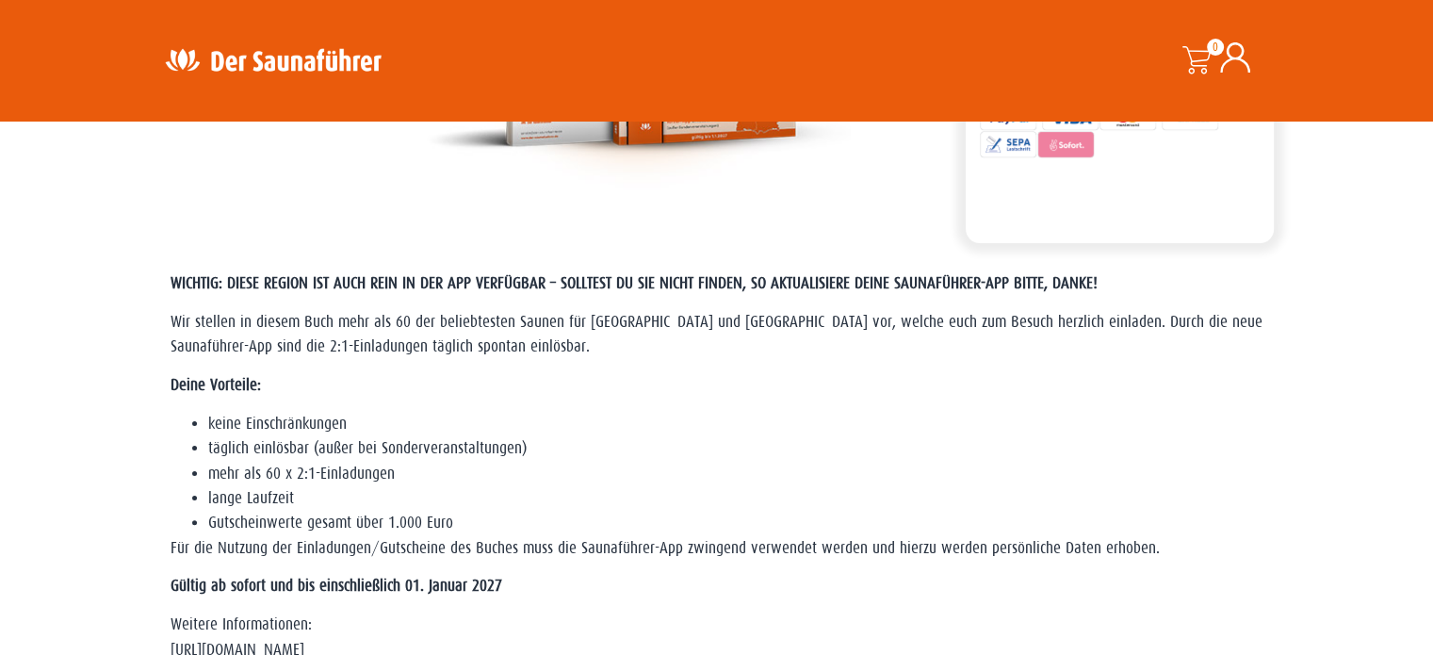
scroll to position [377, 0]
drag, startPoint x: 88, startPoint y: 10, endPoint x: 0, endPoint y: 263, distance: 267.2
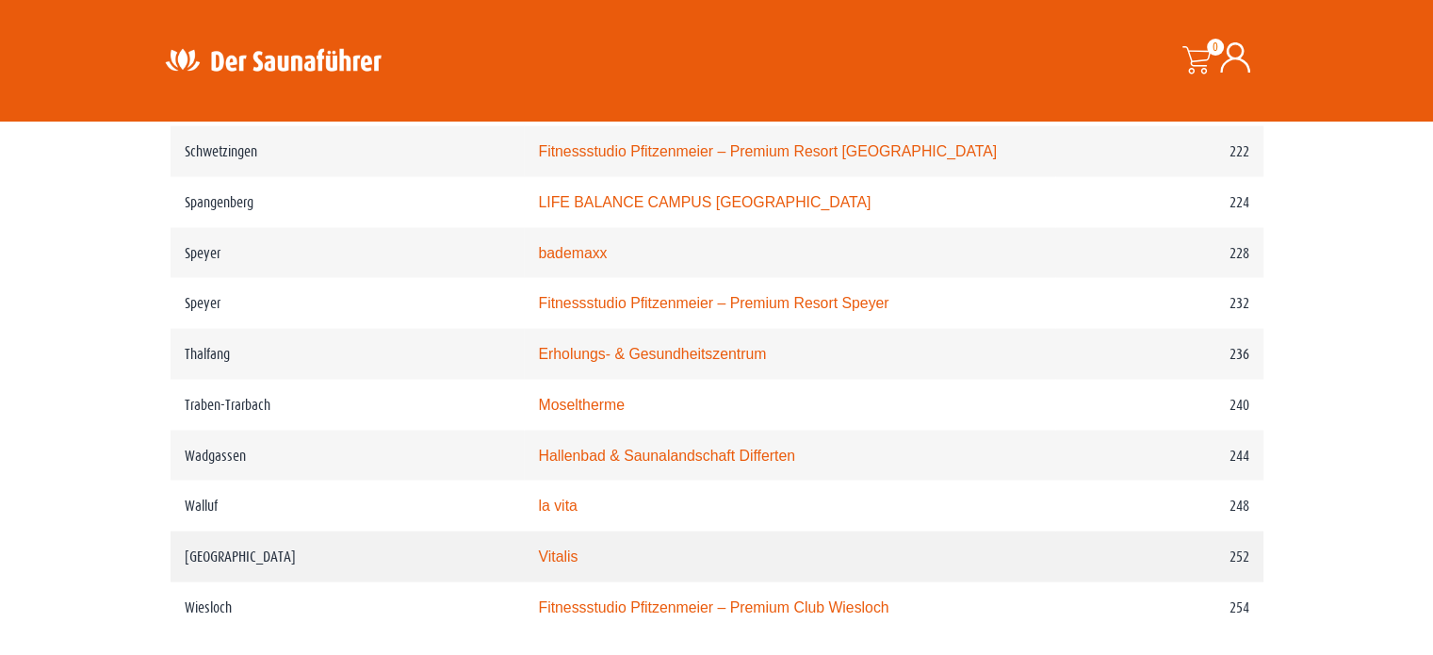
scroll to position [3862, 0]
